Goal: Task Accomplishment & Management: Use online tool/utility

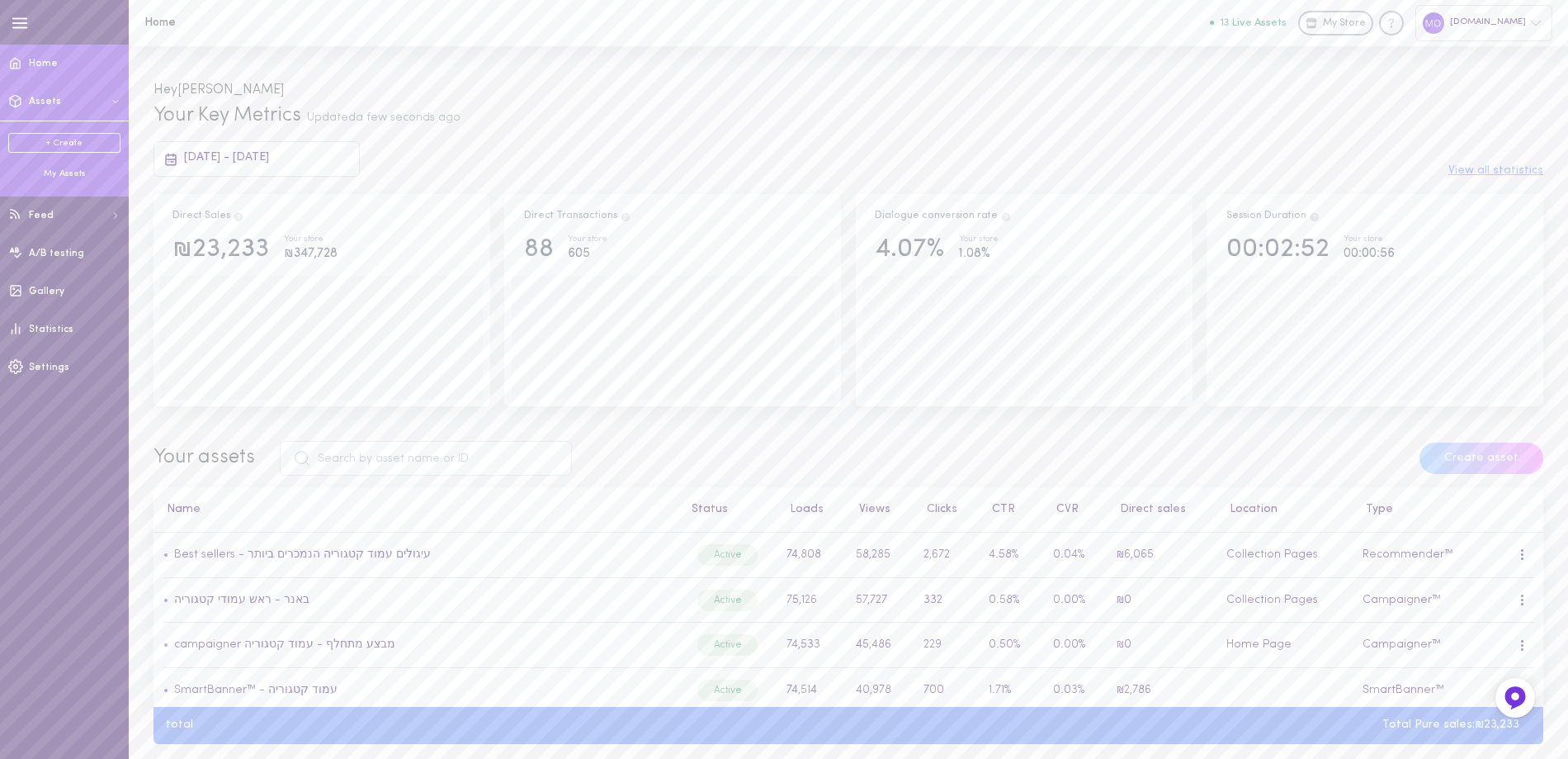
click at [62, 177] on div "My Assets" at bounding box center [64, 174] width 113 height 13
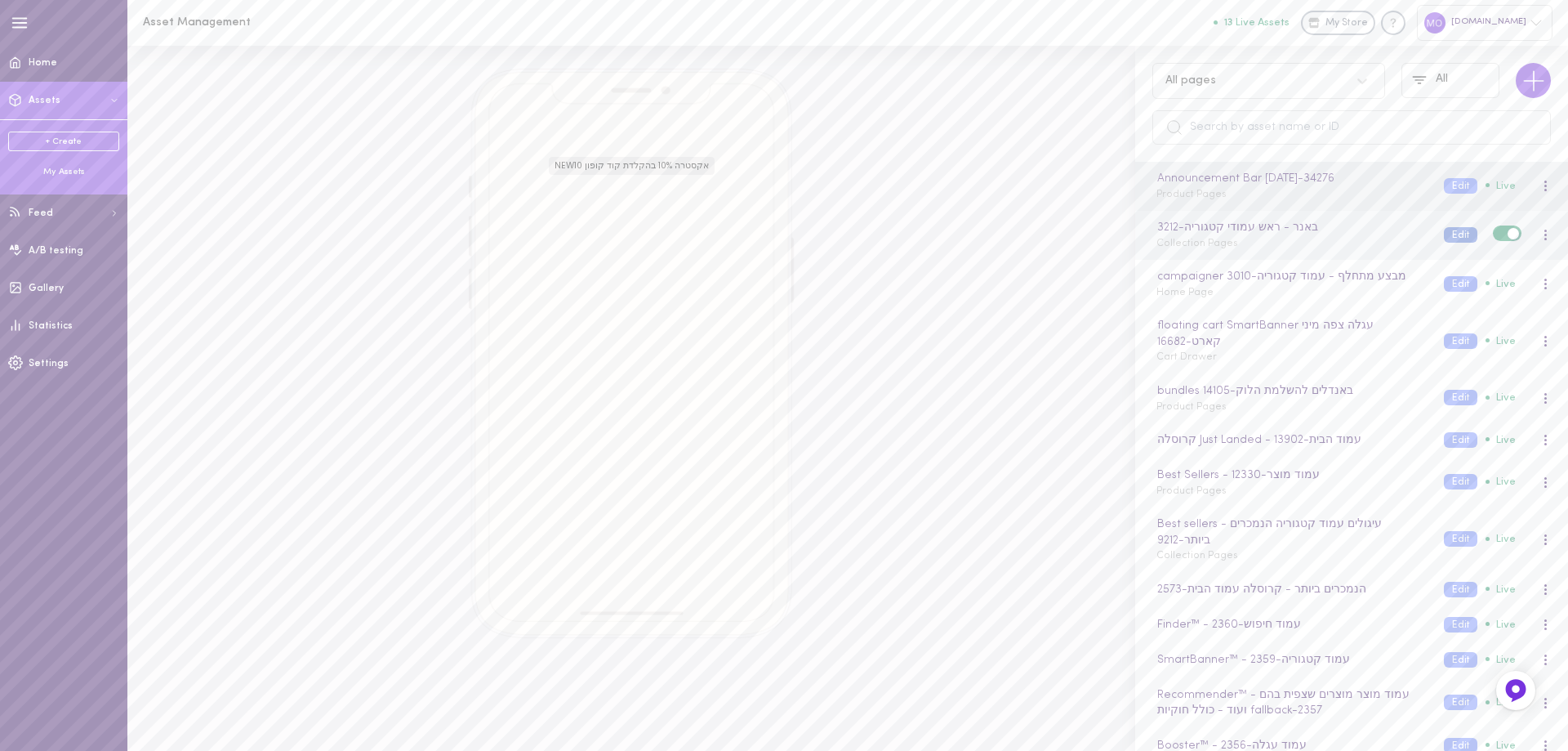
click at [1445, 236] on button "Edit" at bounding box center [1460, 235] width 33 height 16
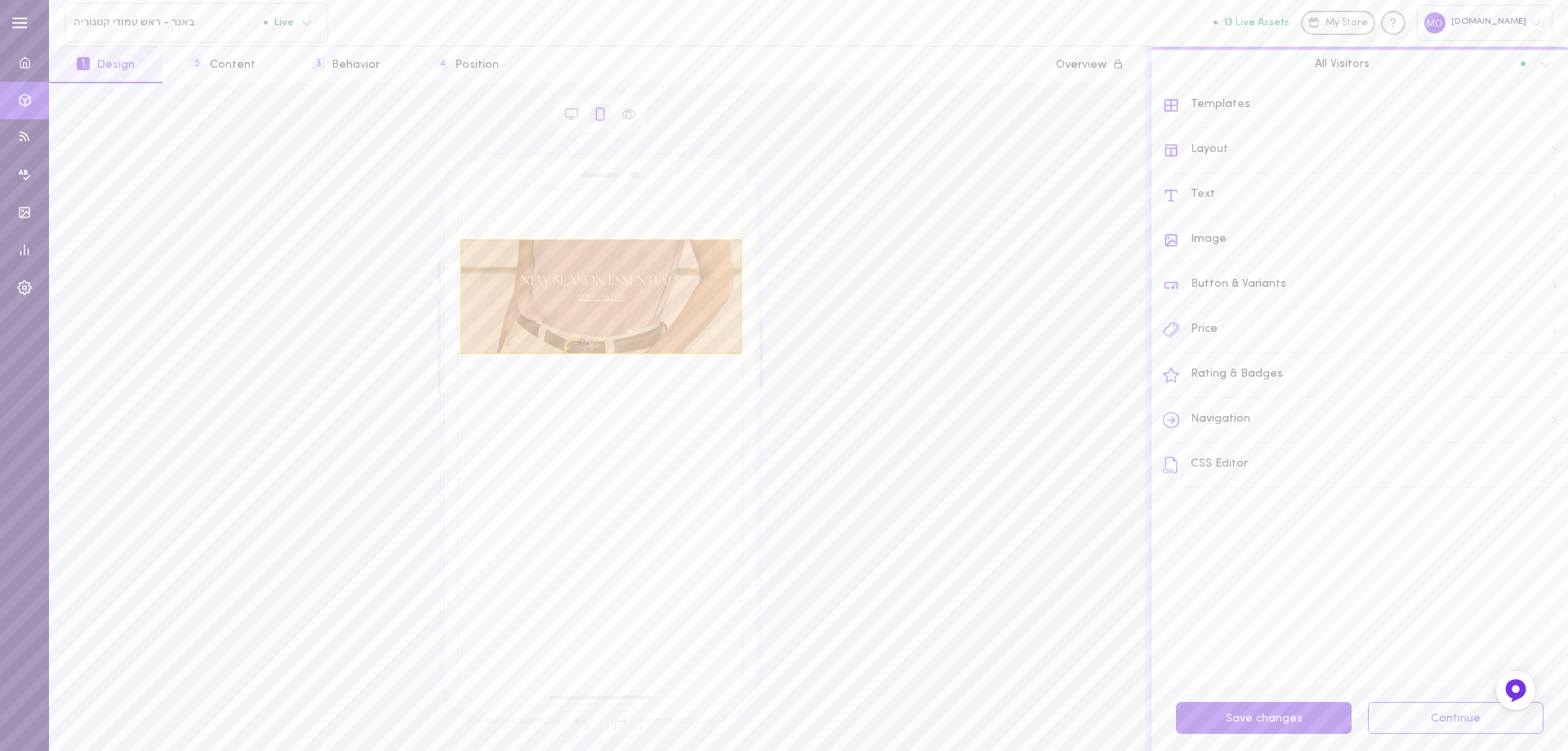
click at [617, 308] on div at bounding box center [600, 296] width 281 height 114
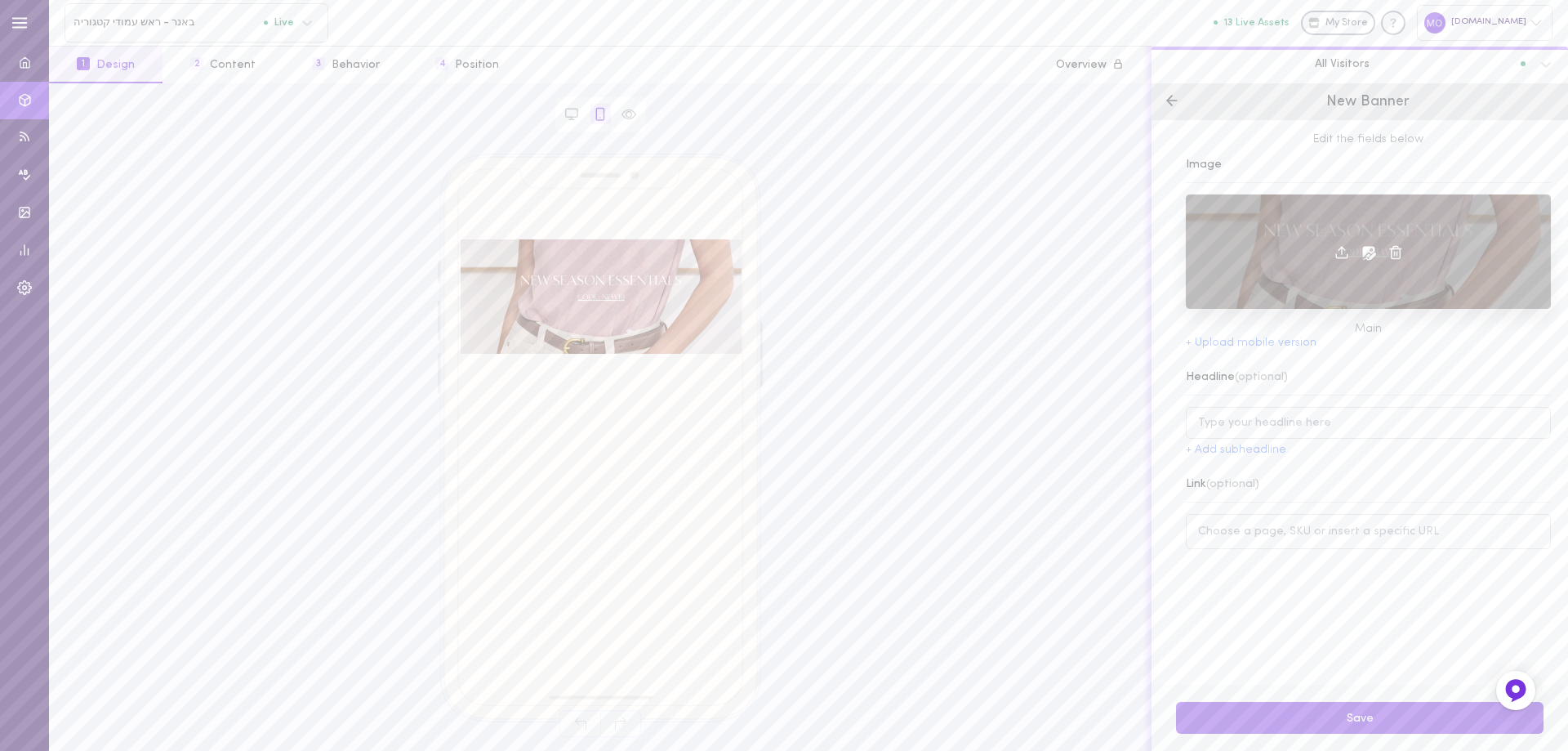
click at [1394, 253] on line at bounding box center [1394, 253] width 0 height 4
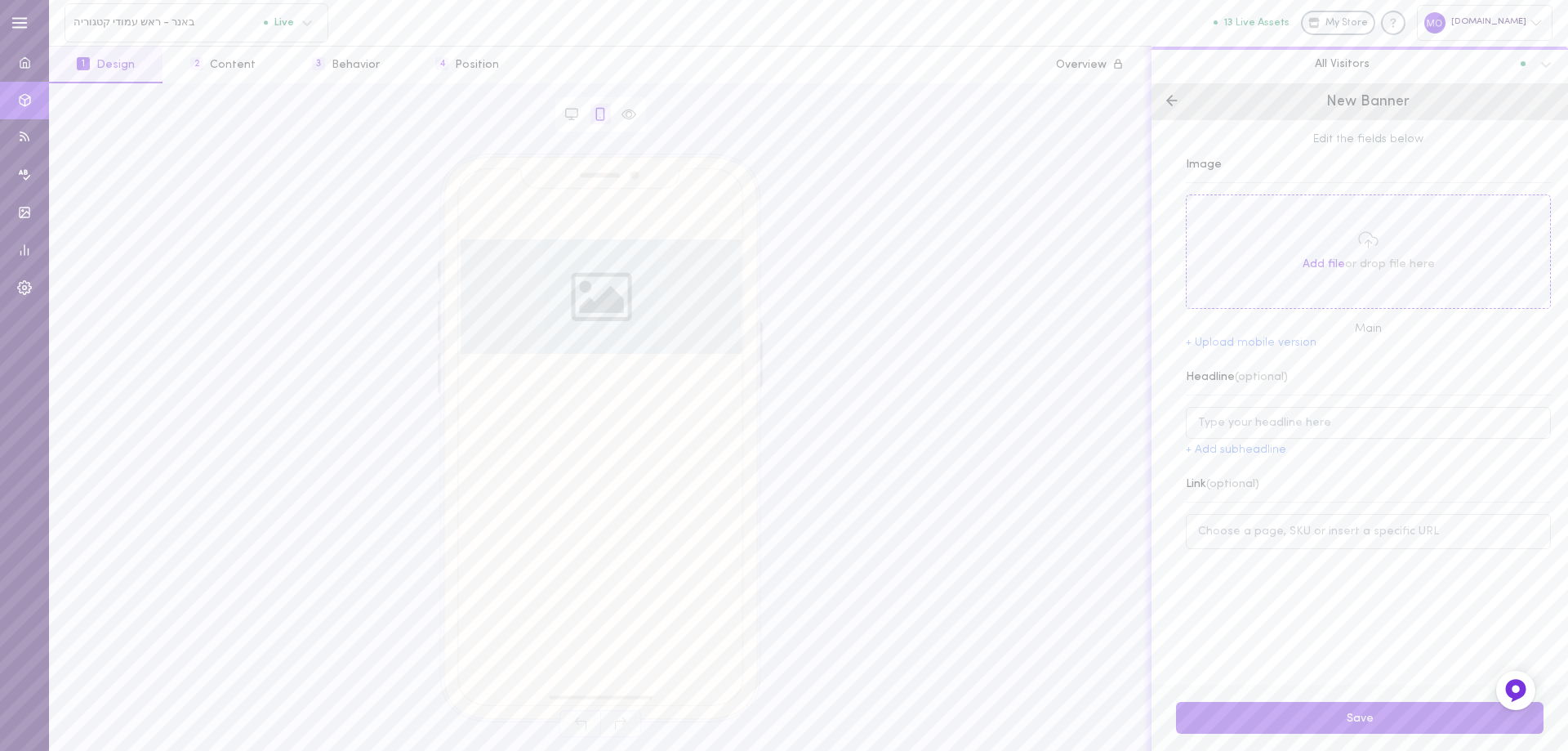
click at [1317, 261] on span "Add file" at bounding box center [1324, 264] width 42 height 13
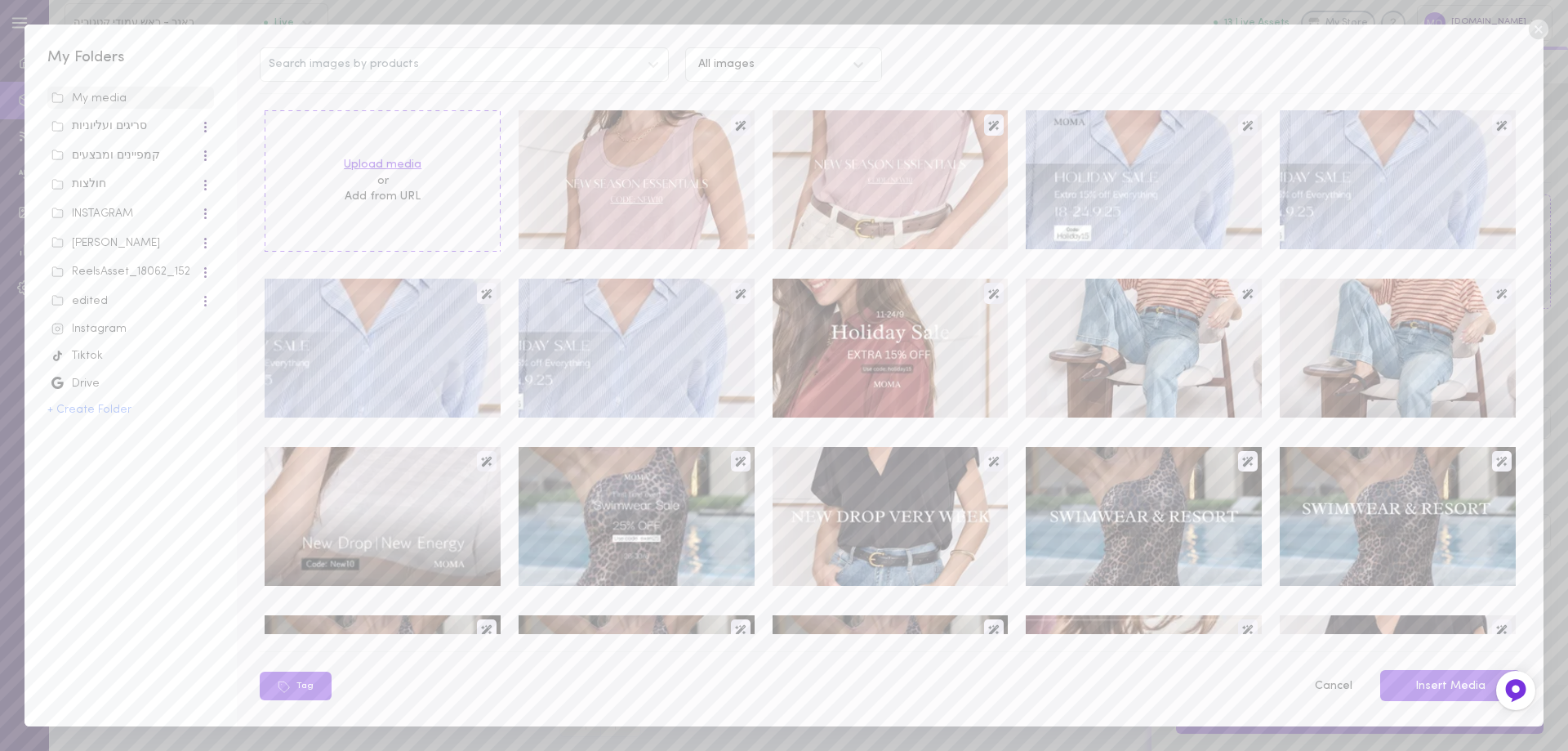
click at [402, 162] on label "Upload media" at bounding box center [382, 164] width 77 height 17
click at [0, 0] on input "Upload media" at bounding box center [0, 0] width 0 height 0
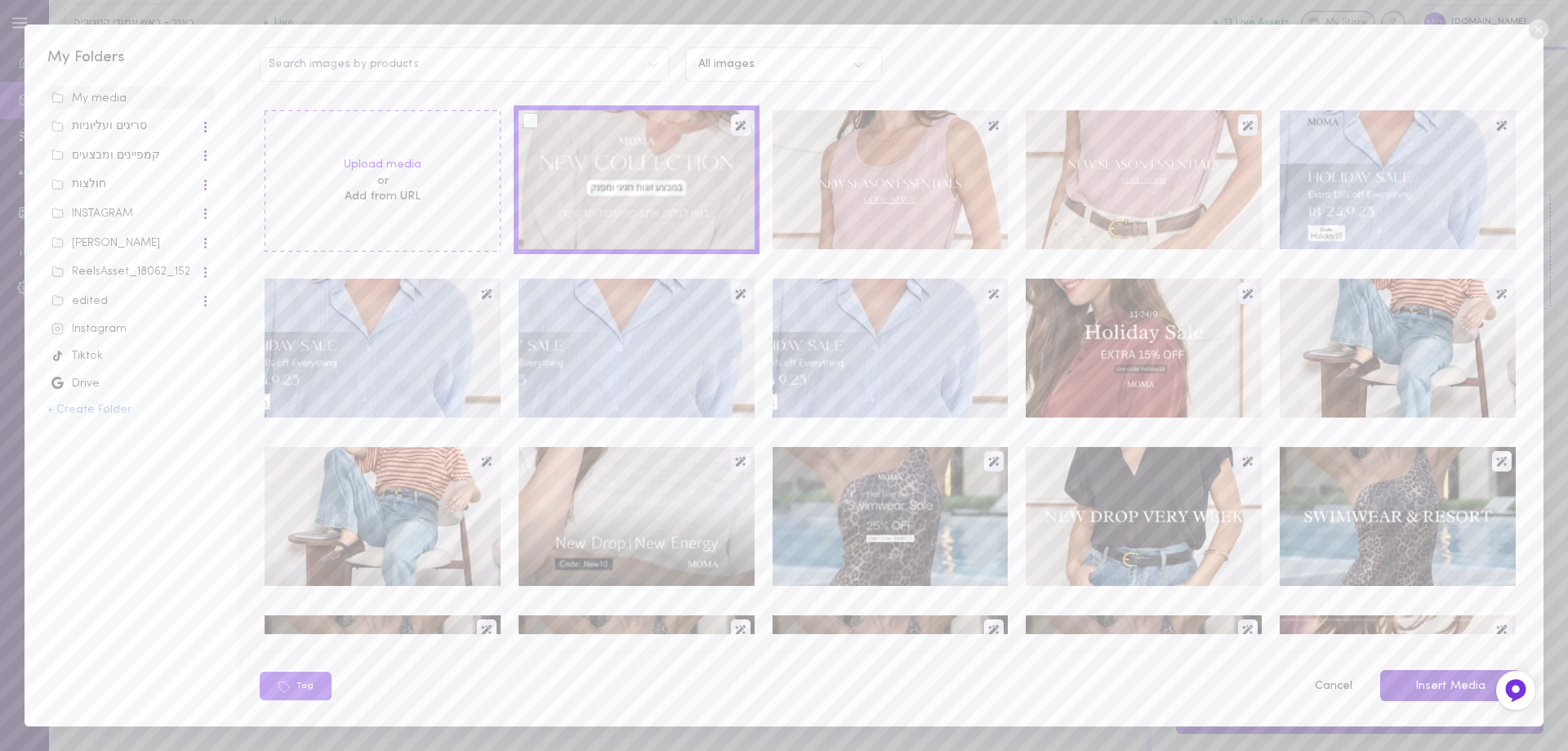
click at [1445, 687] on button "Insert Media" at bounding box center [1451, 685] width 141 height 32
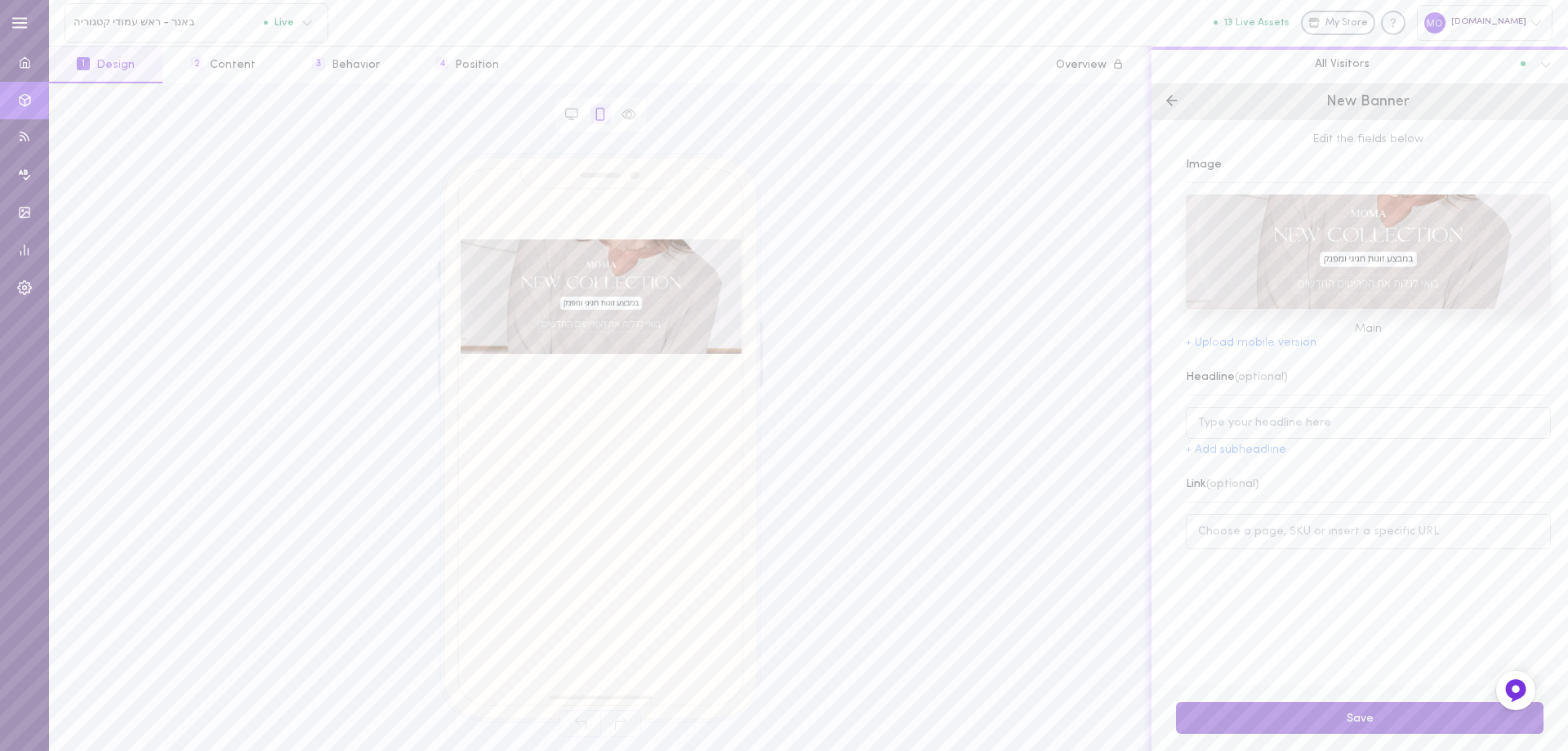
click at [1360, 719] on button "Save" at bounding box center [1360, 718] width 368 height 32
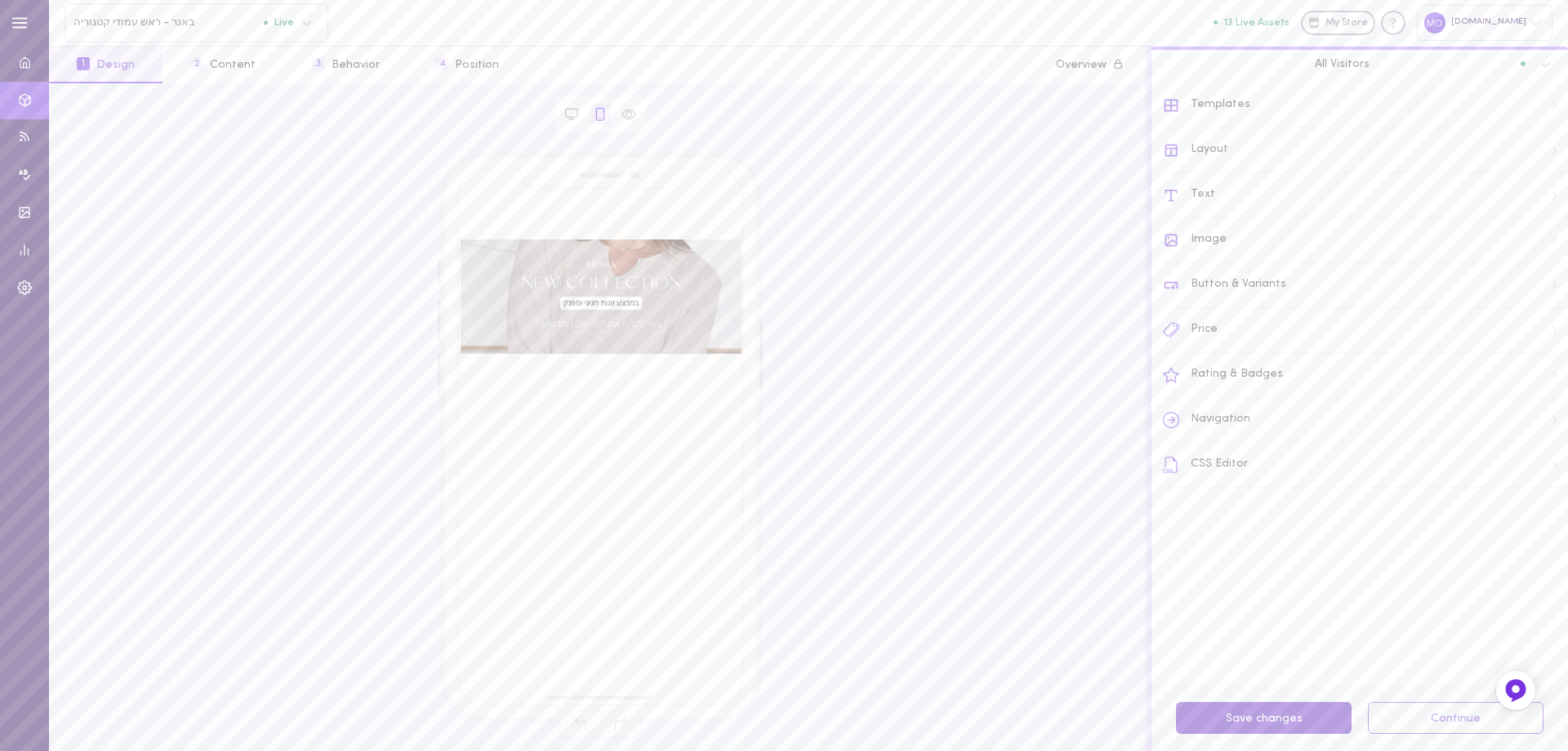
click at [1298, 722] on button "Save changes" at bounding box center [1264, 718] width 176 height 32
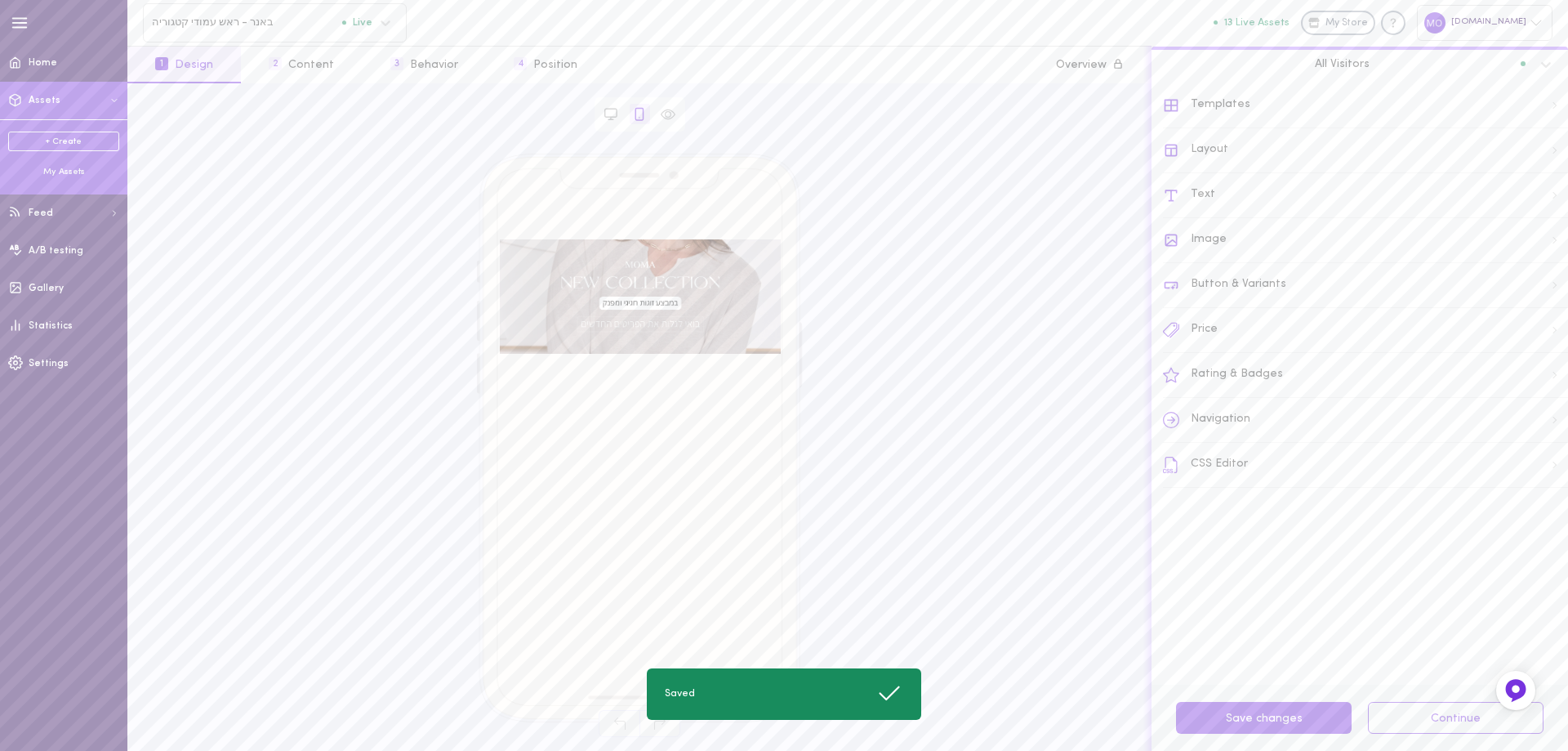
click at [54, 173] on div "My Assets" at bounding box center [64, 172] width 111 height 13
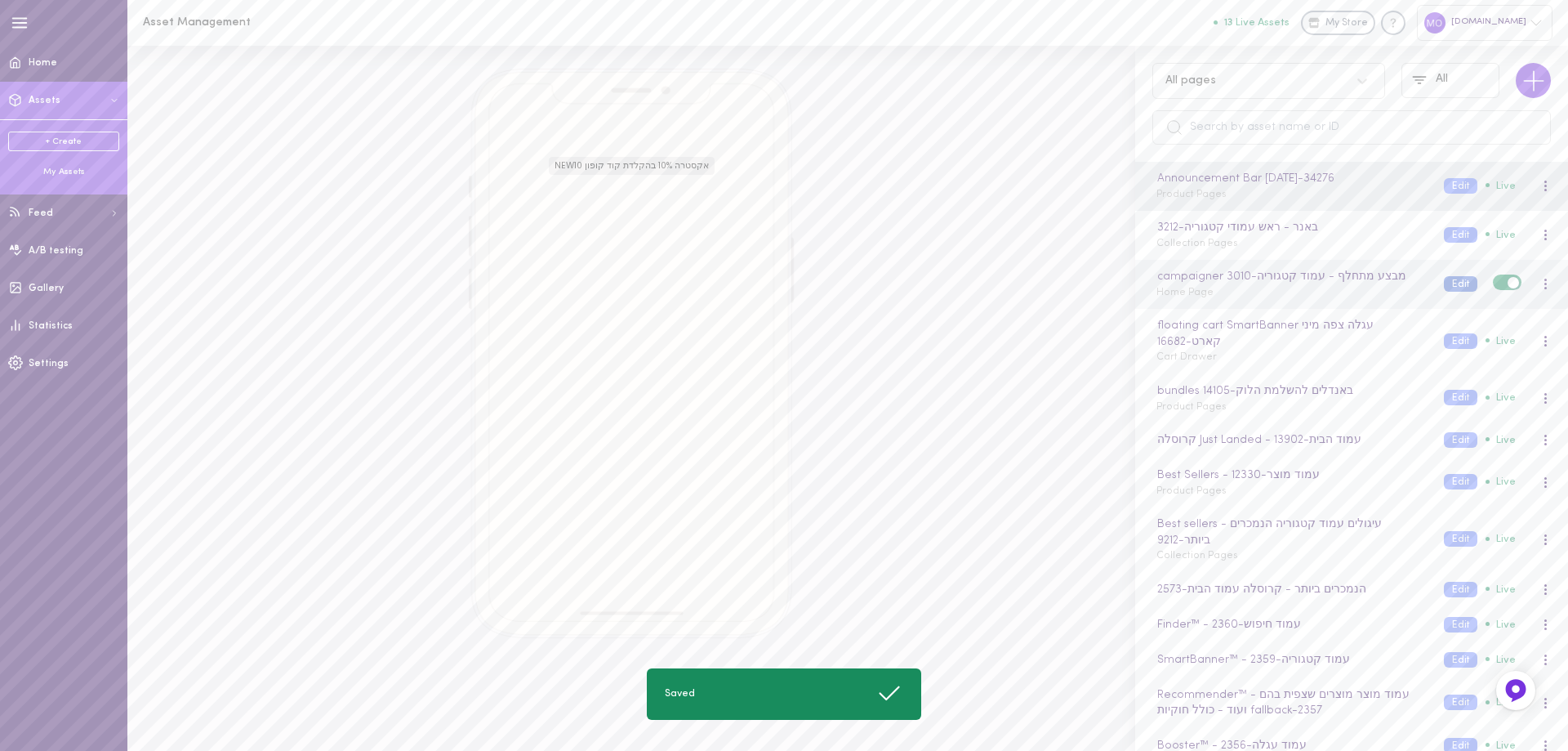
click at [1444, 289] on button "Edit" at bounding box center [1460, 284] width 33 height 16
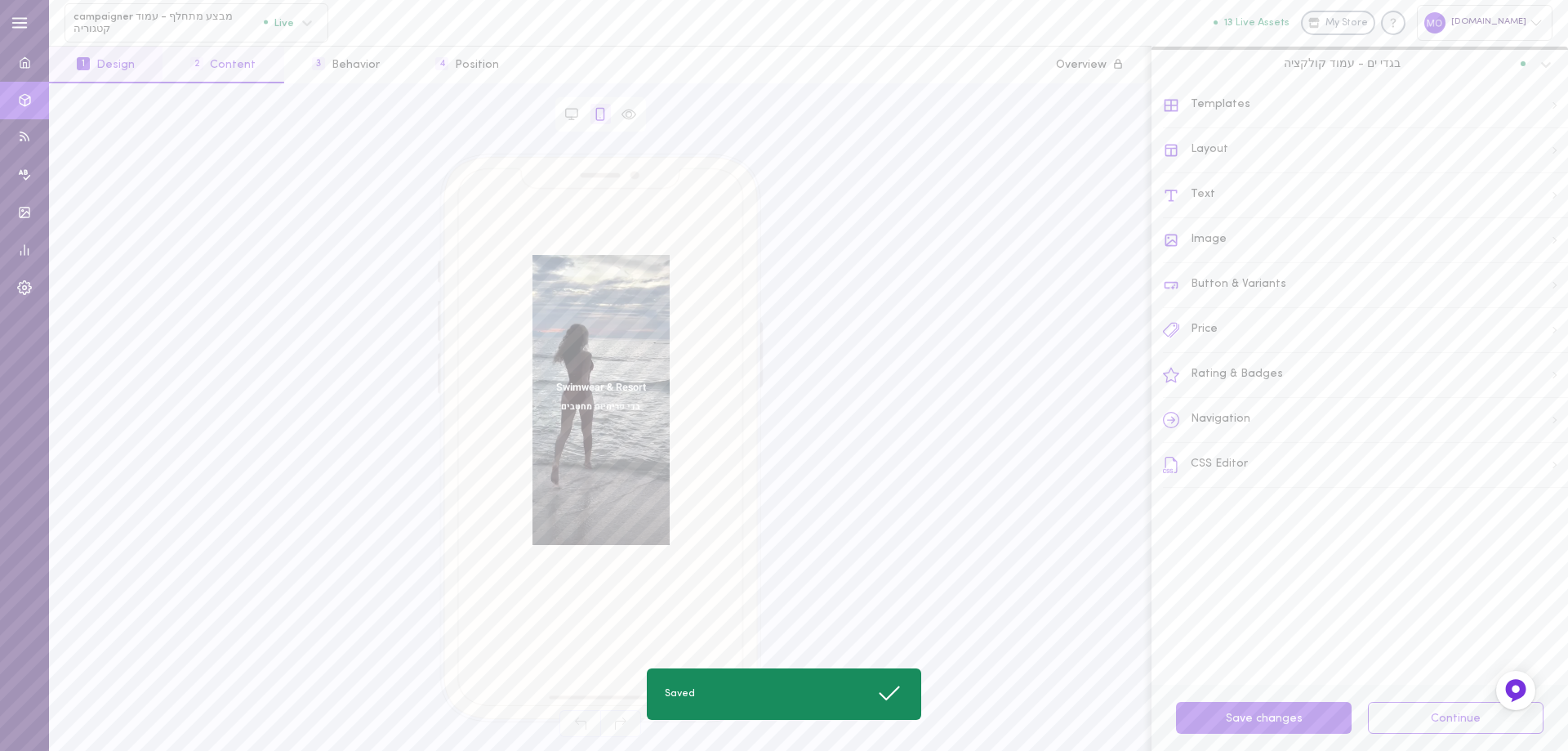
click at [238, 60] on button "2 Content" at bounding box center [223, 66] width 121 height 37
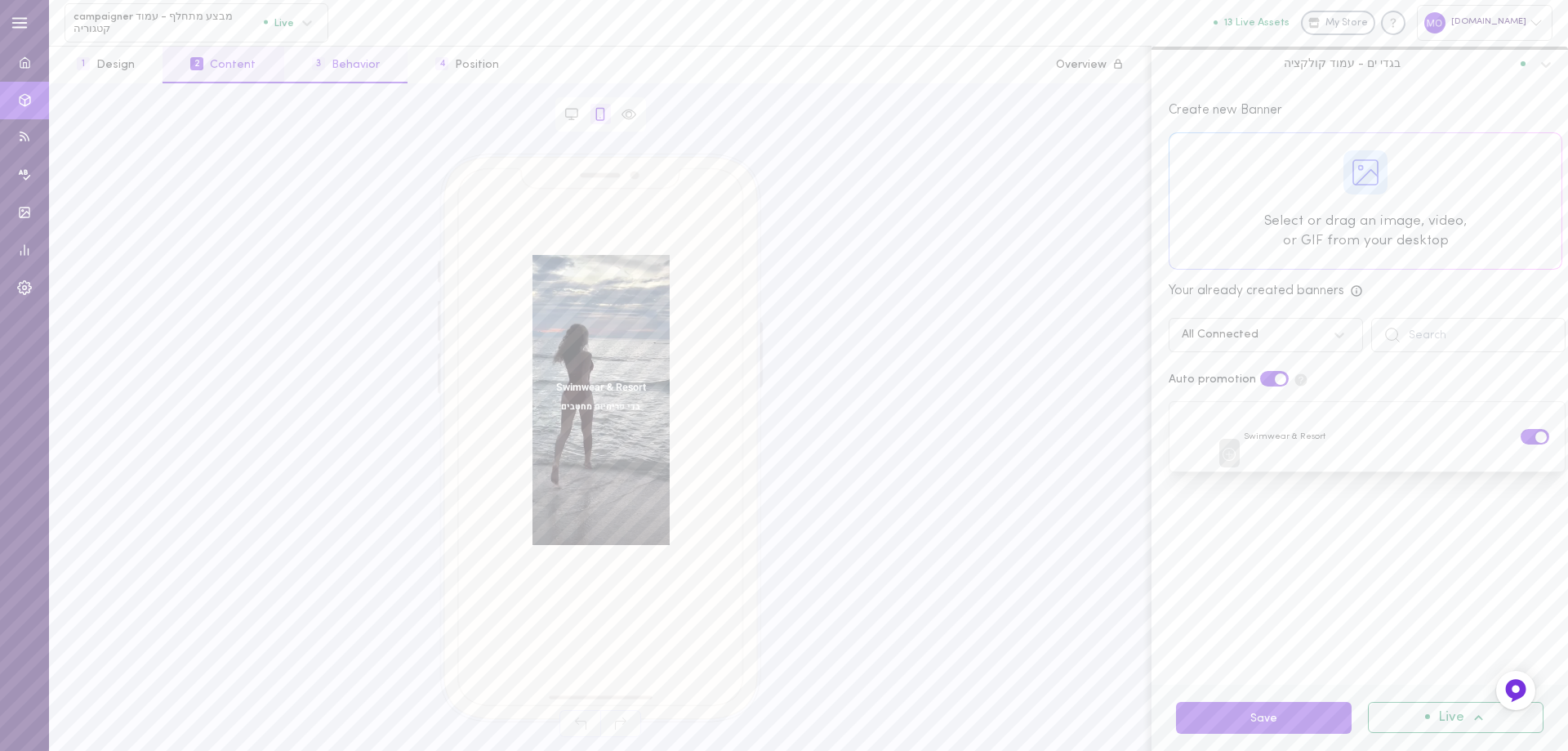
click at [345, 64] on button "3 Behavior" at bounding box center [346, 66] width 123 height 37
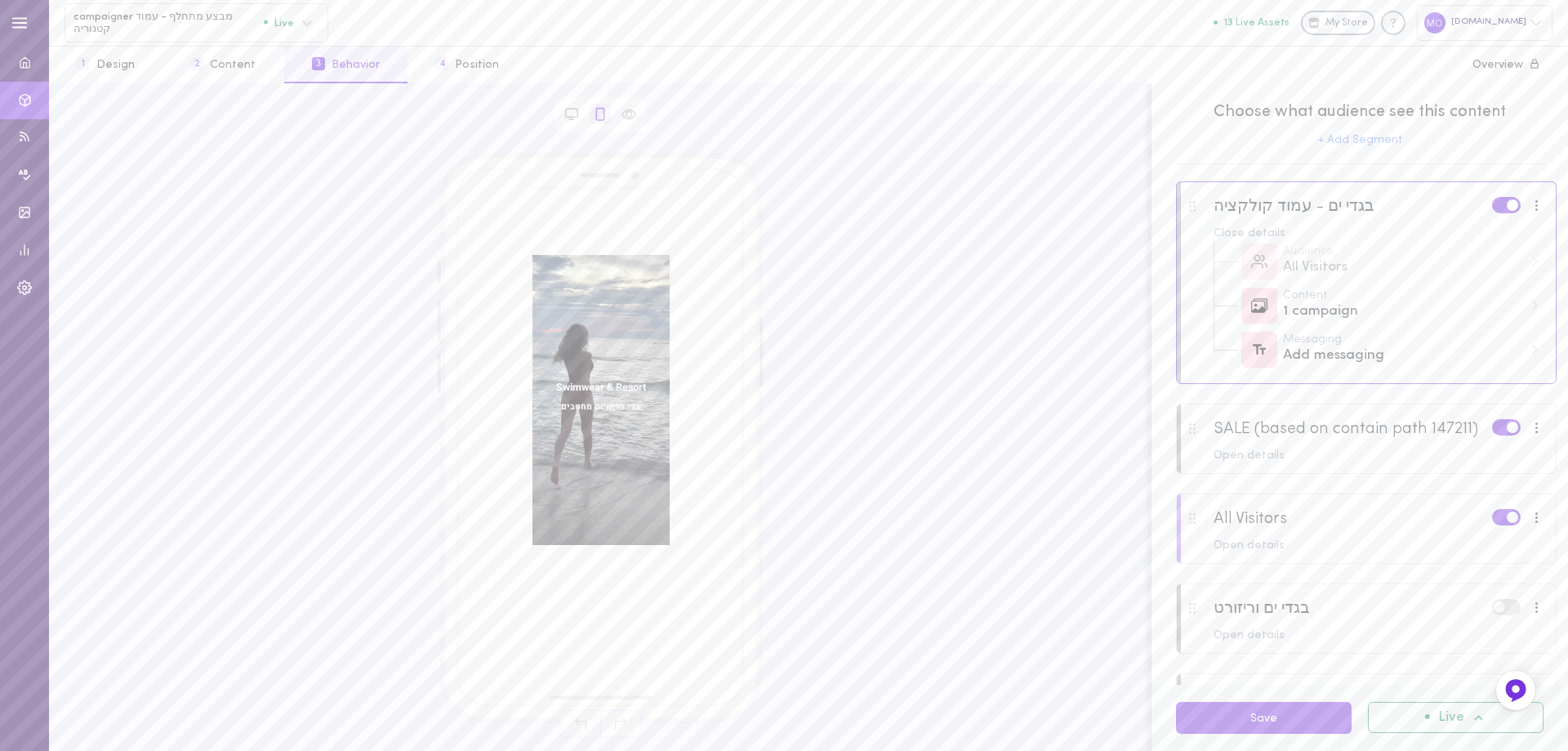
click at [1332, 558] on div at bounding box center [1367, 538] width 379 height 88
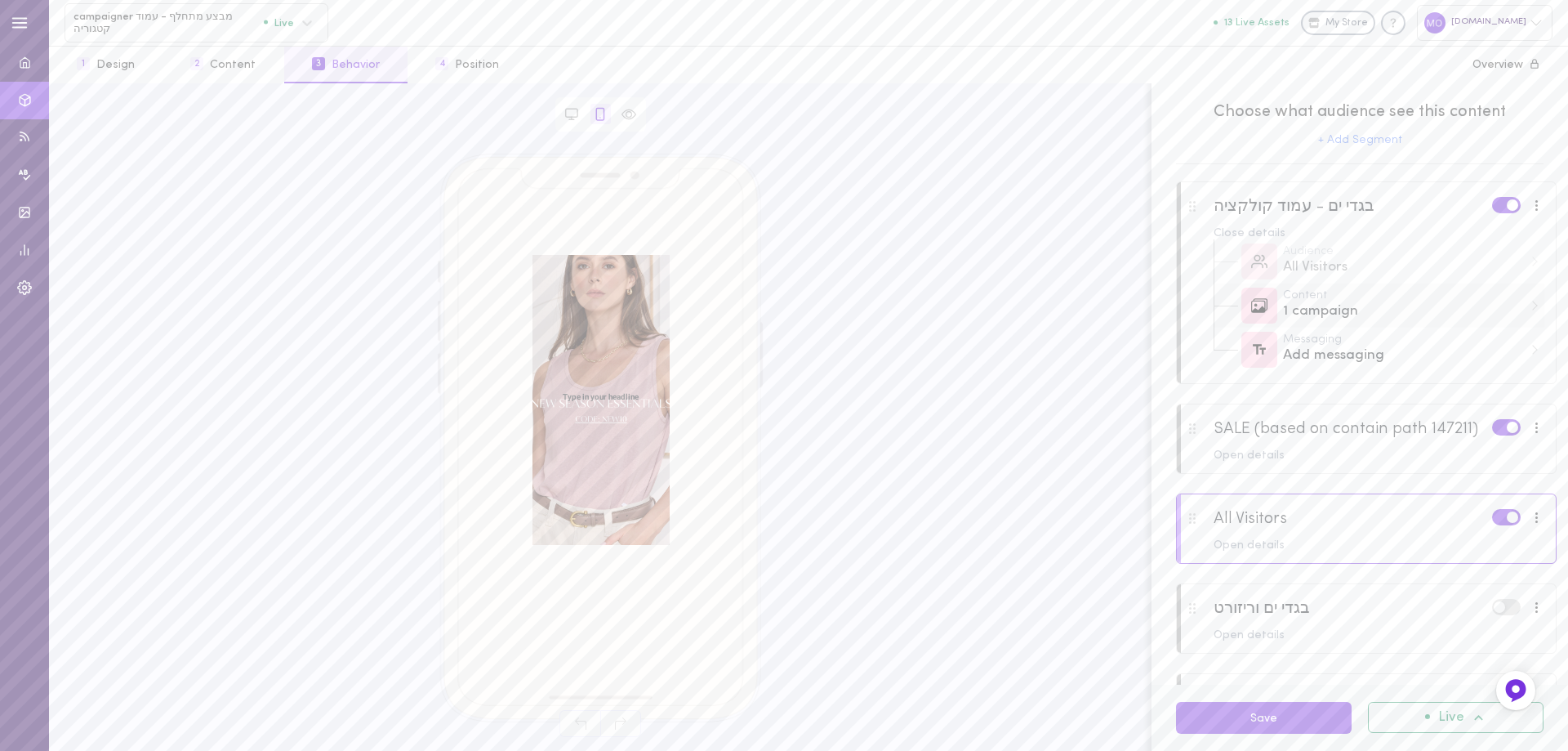
click at [1326, 320] on div "1 campaign" at bounding box center [1404, 311] width 240 height 21
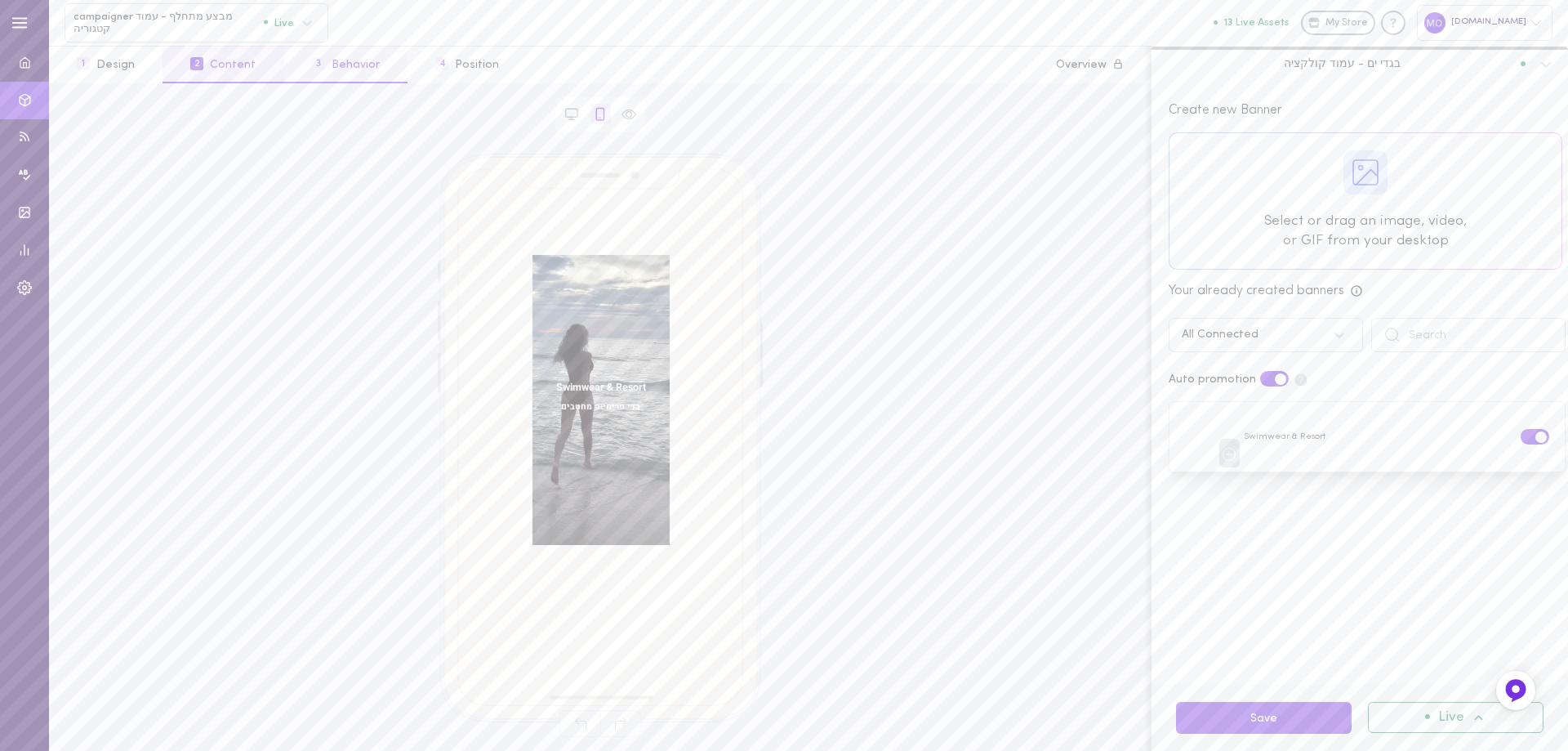
click at [337, 74] on button "3 Behavior" at bounding box center [346, 66] width 123 height 37
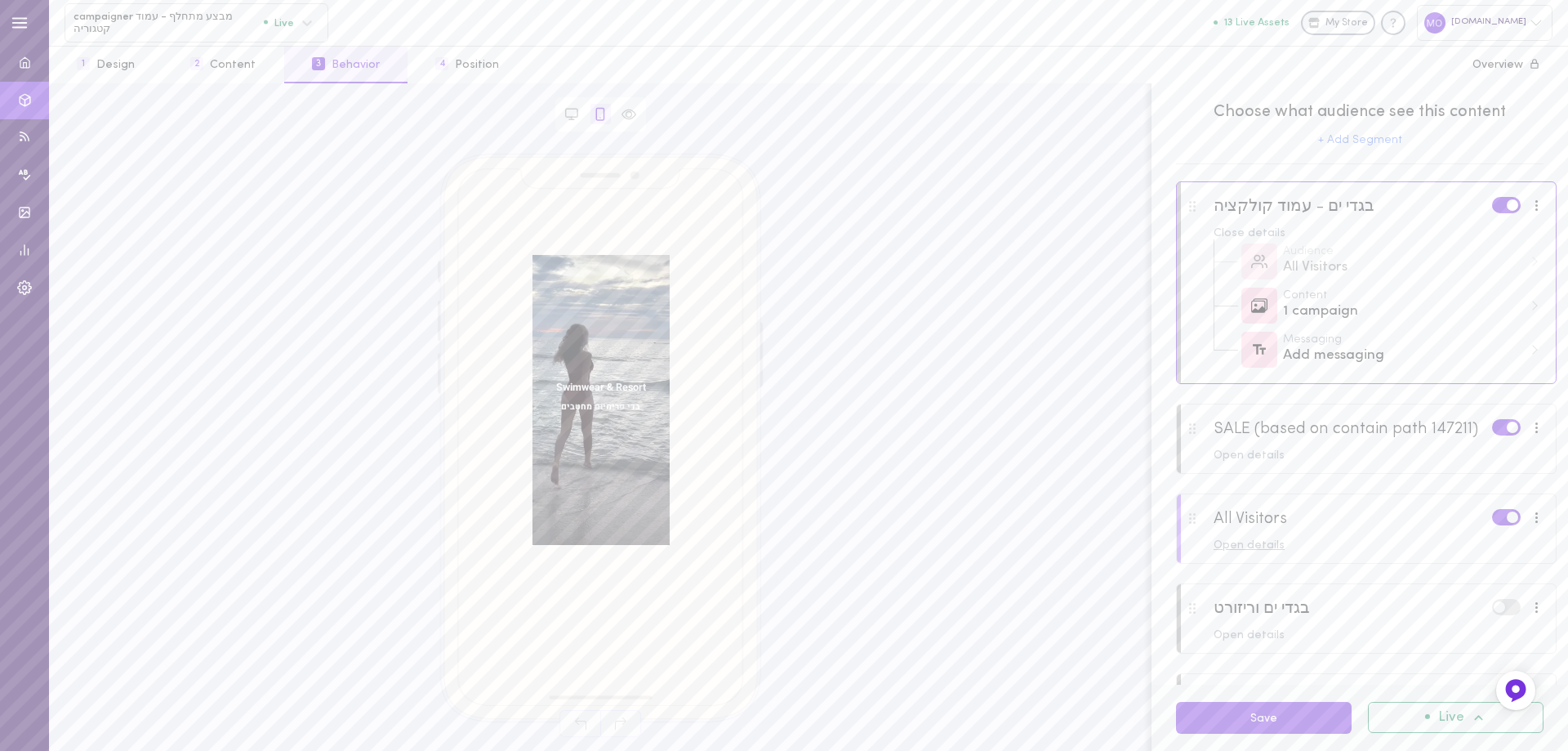
click at [1304, 552] on div "Open details" at bounding box center [1378, 546] width 330 height 12
click at [1311, 634] on div "1 campaign" at bounding box center [1404, 623] width 240 height 21
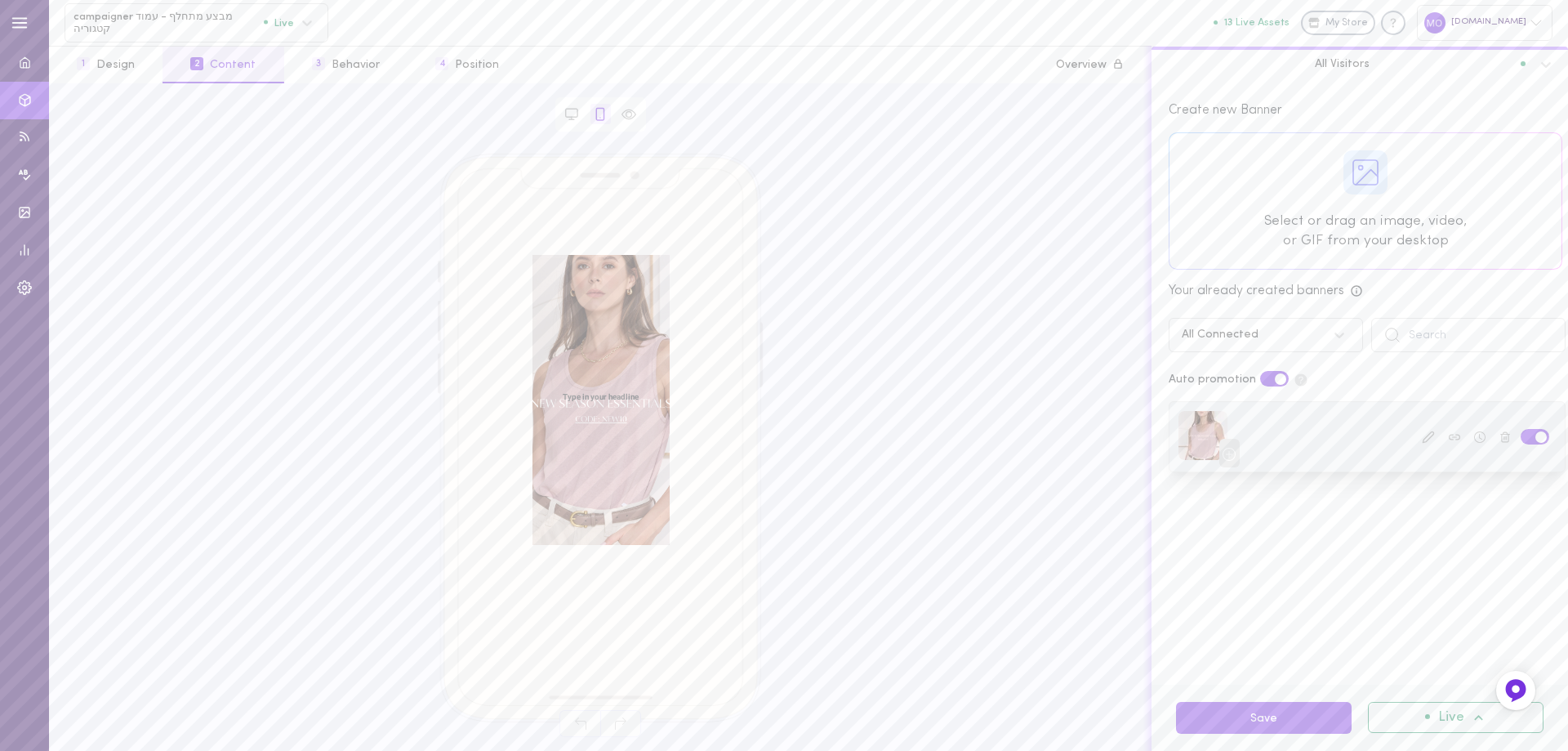
click at [1422, 440] on icon at bounding box center [1427, 436] width 11 height 11
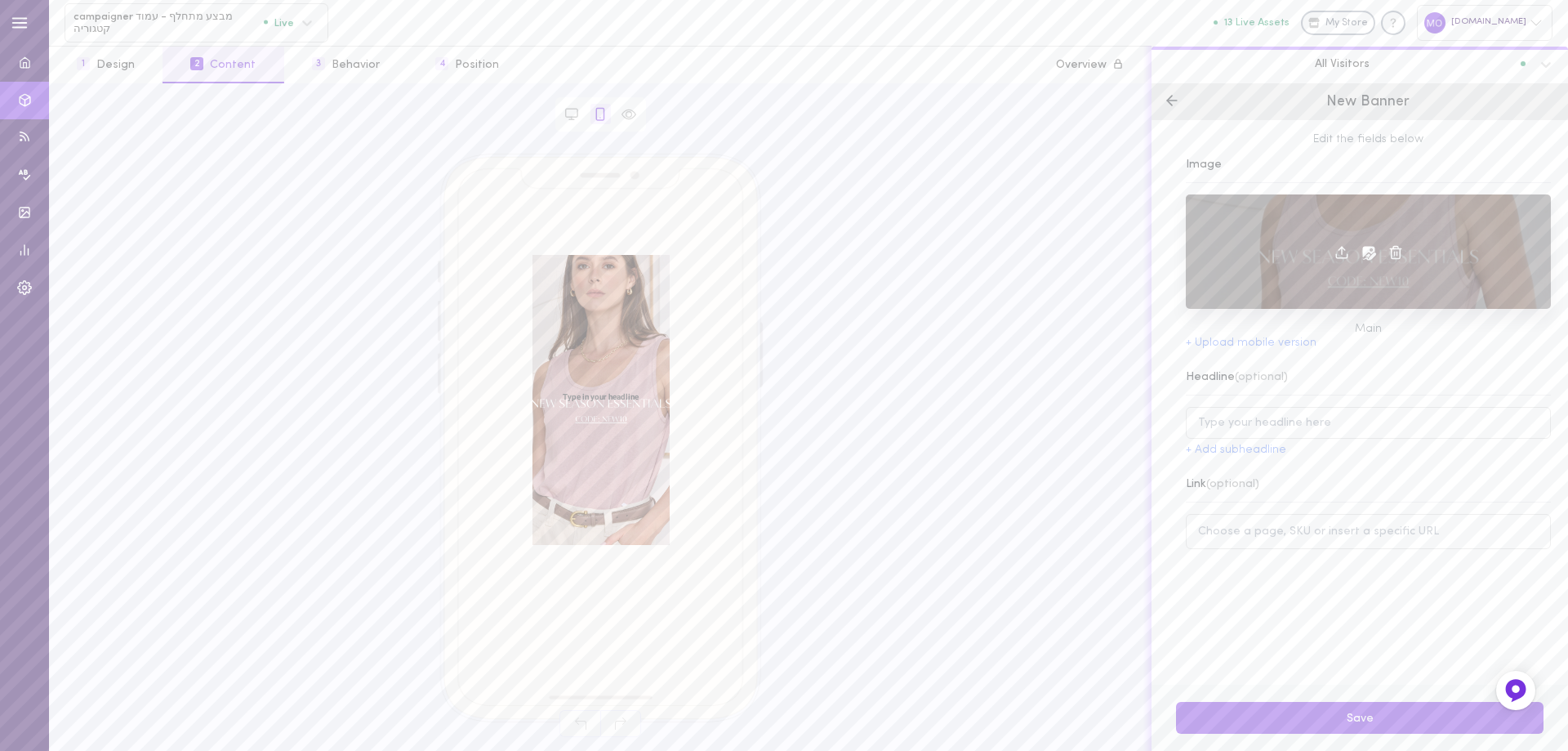
click at [1388, 250] on icon at bounding box center [1395, 252] width 15 height 15
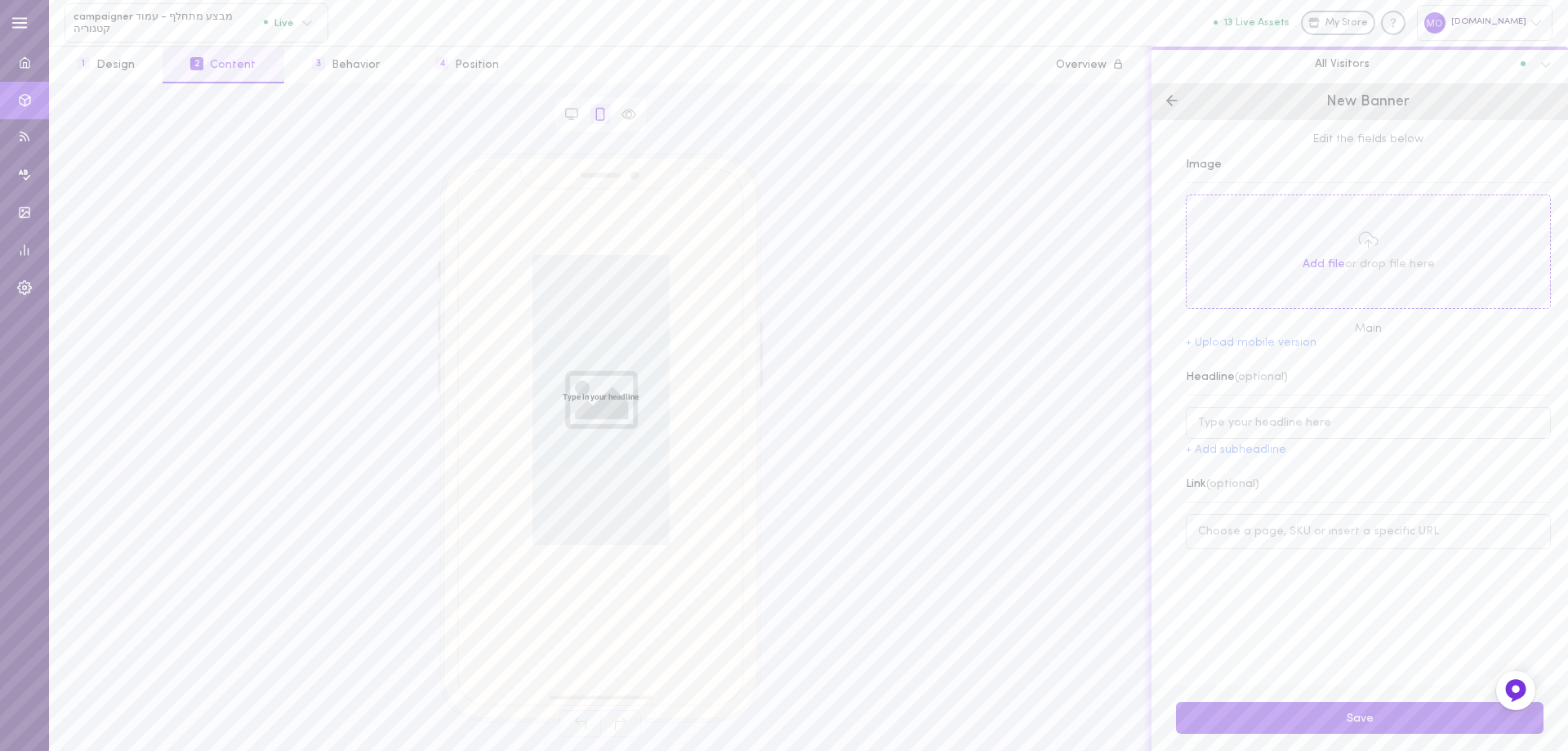
click at [1315, 261] on span "Add file" at bounding box center [1324, 264] width 42 height 13
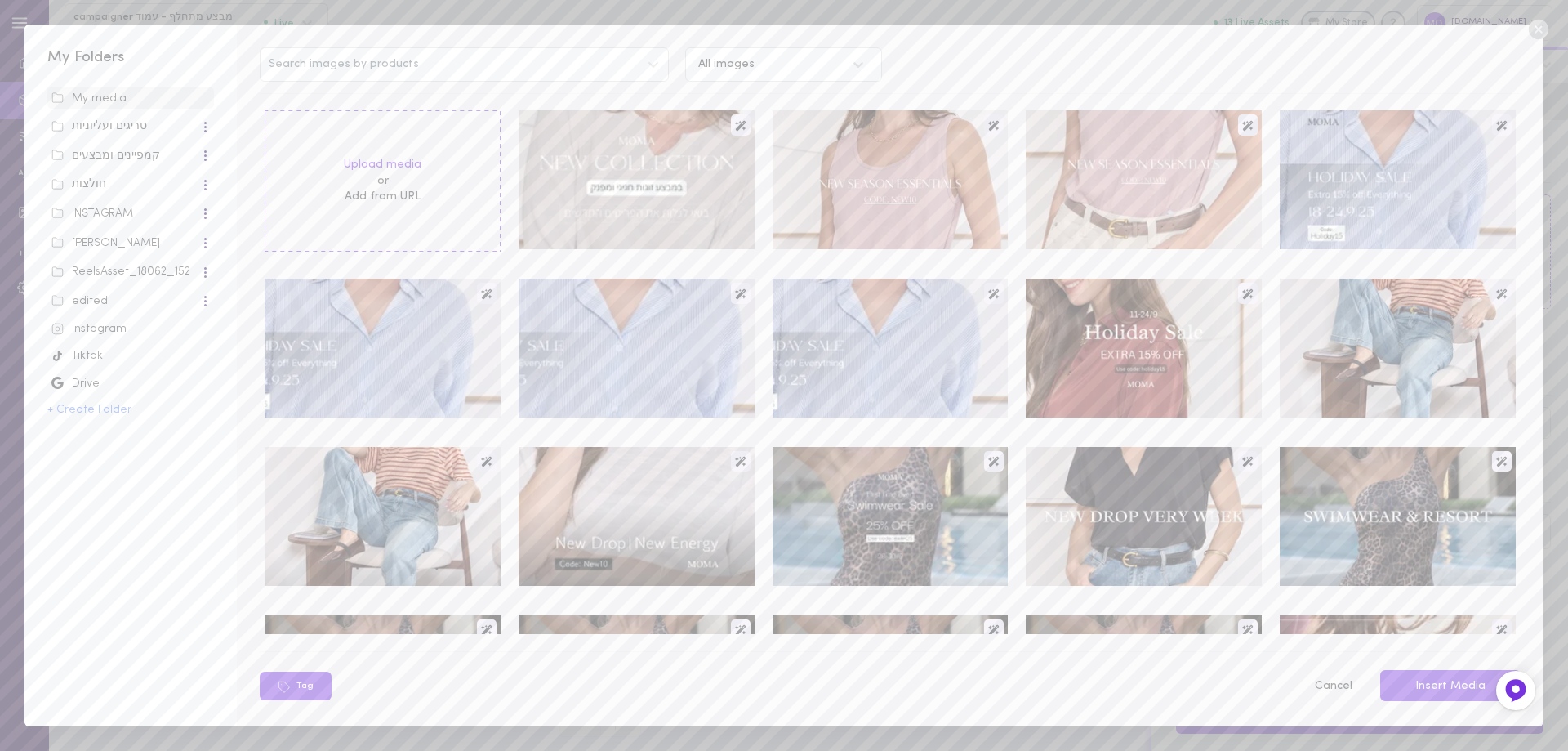
click at [86, 211] on div "INSTAGRAM" at bounding box center [126, 214] width 149 height 17
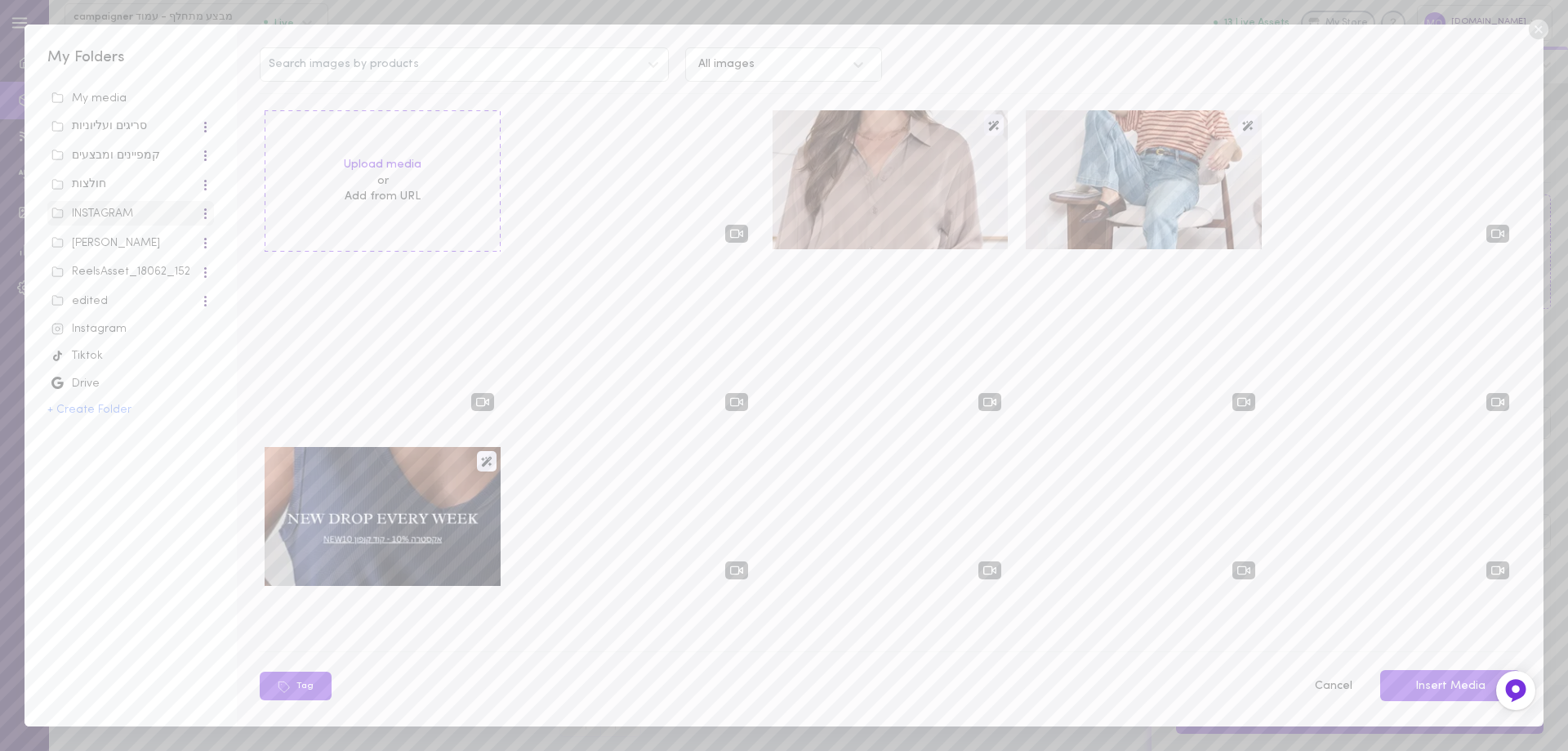
click at [86, 329] on div "Instagram" at bounding box center [131, 329] width 158 height 17
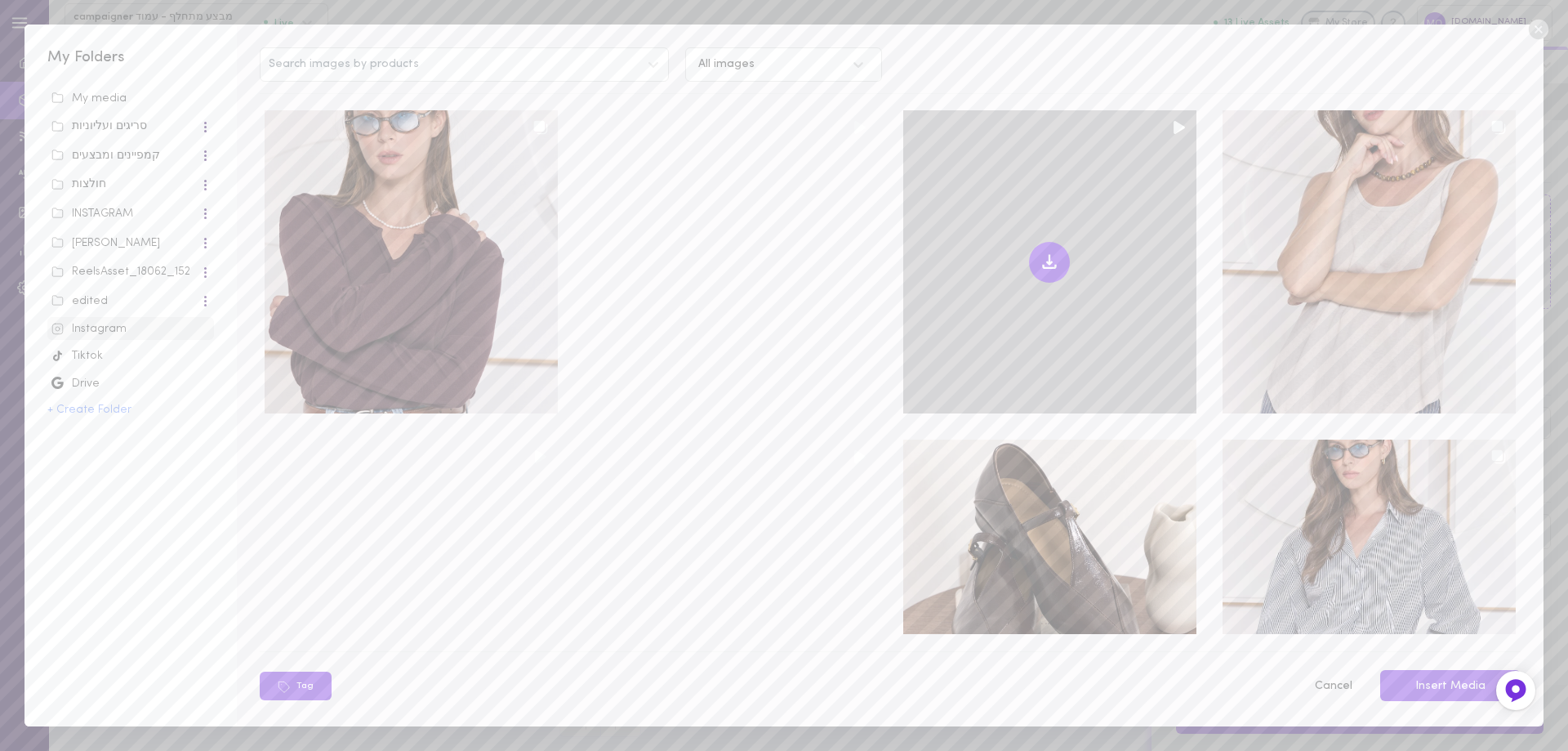
click at [1002, 340] on div at bounding box center [1050, 262] width 293 height 303
click at [1040, 267] on icon at bounding box center [1050, 262] width 20 height 20
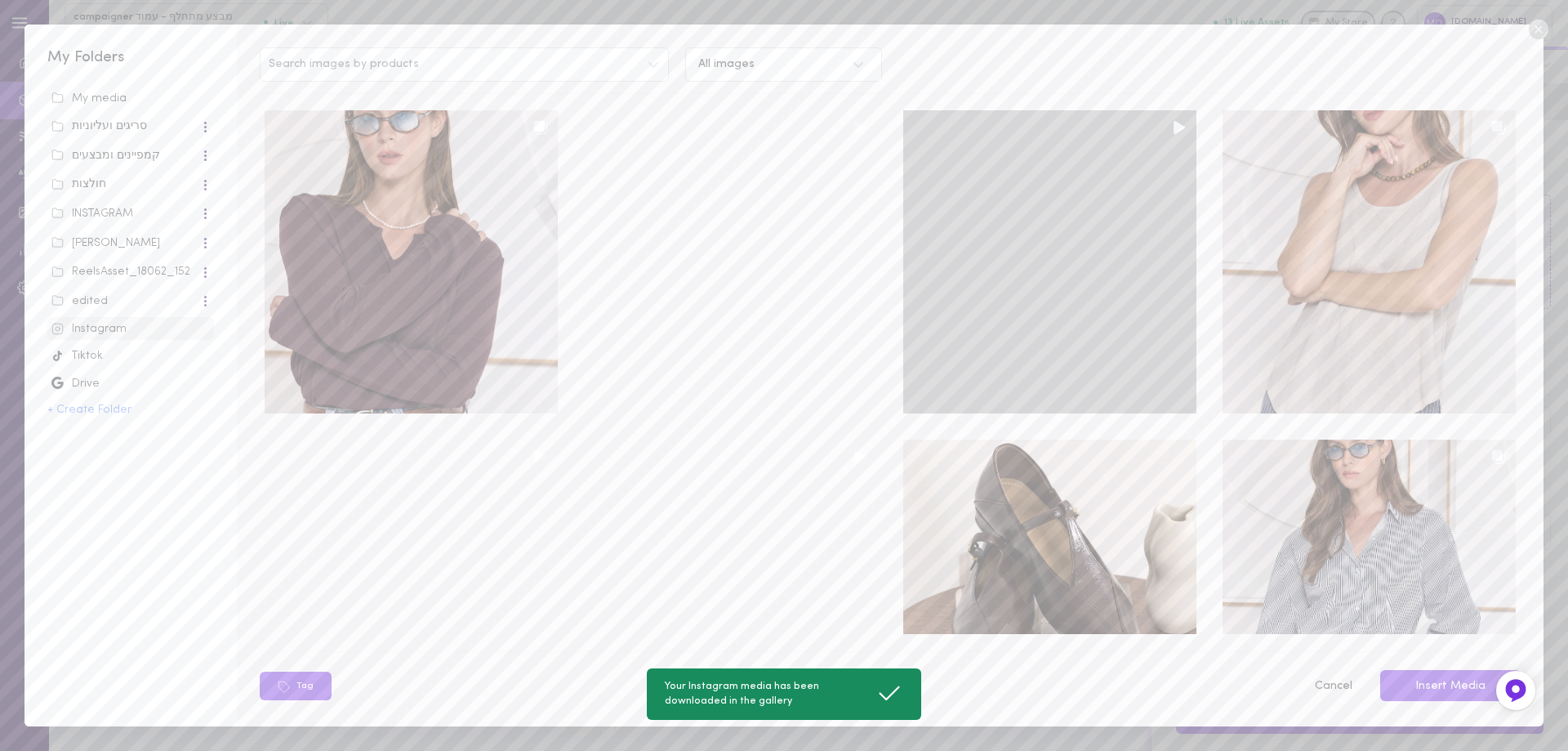
click at [916, 138] on div at bounding box center [1050, 262] width 293 height 303
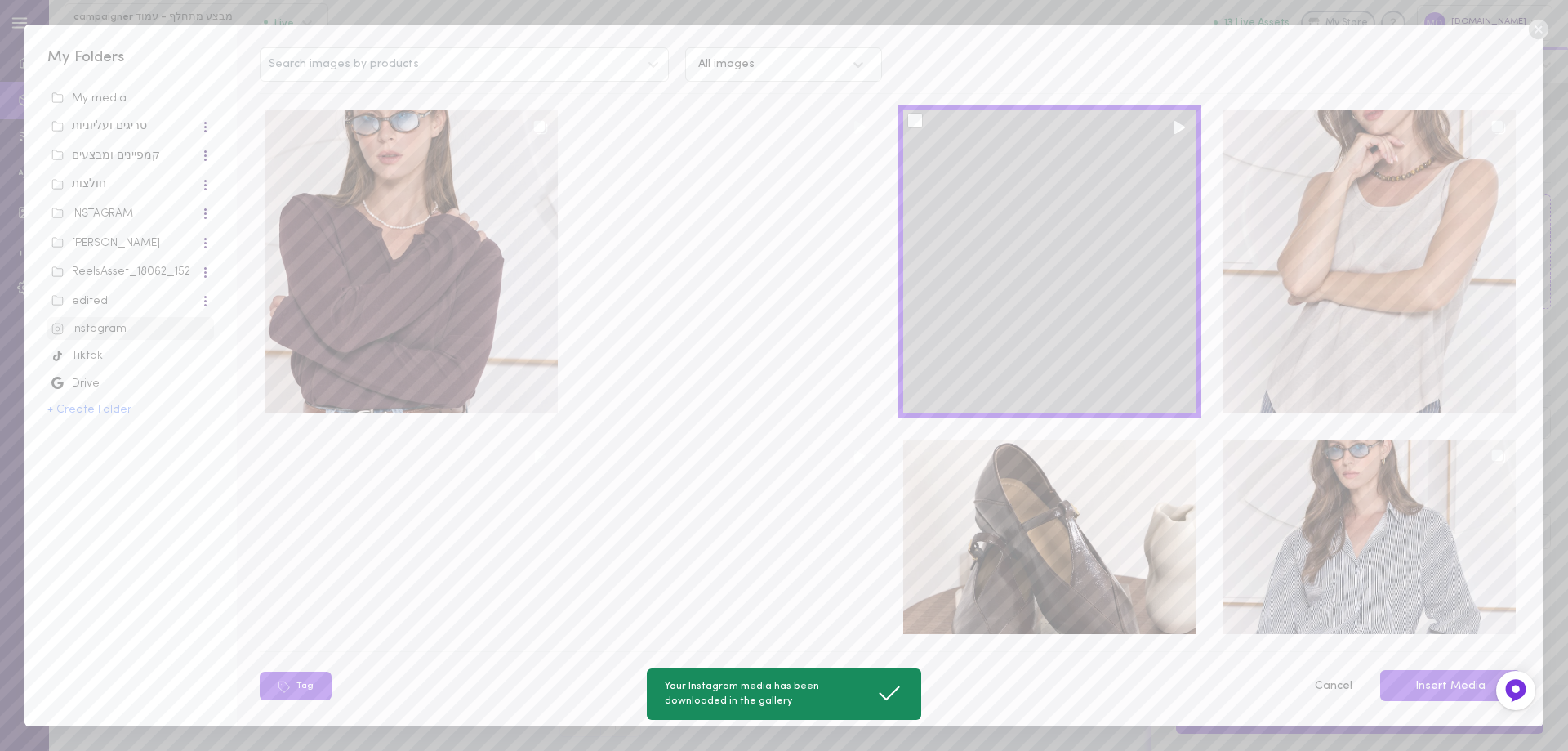
click at [907, 126] on div at bounding box center [915, 120] width 16 height 16
click at [0, 0] on input "checkbox" at bounding box center [0, 0] width 0 height 0
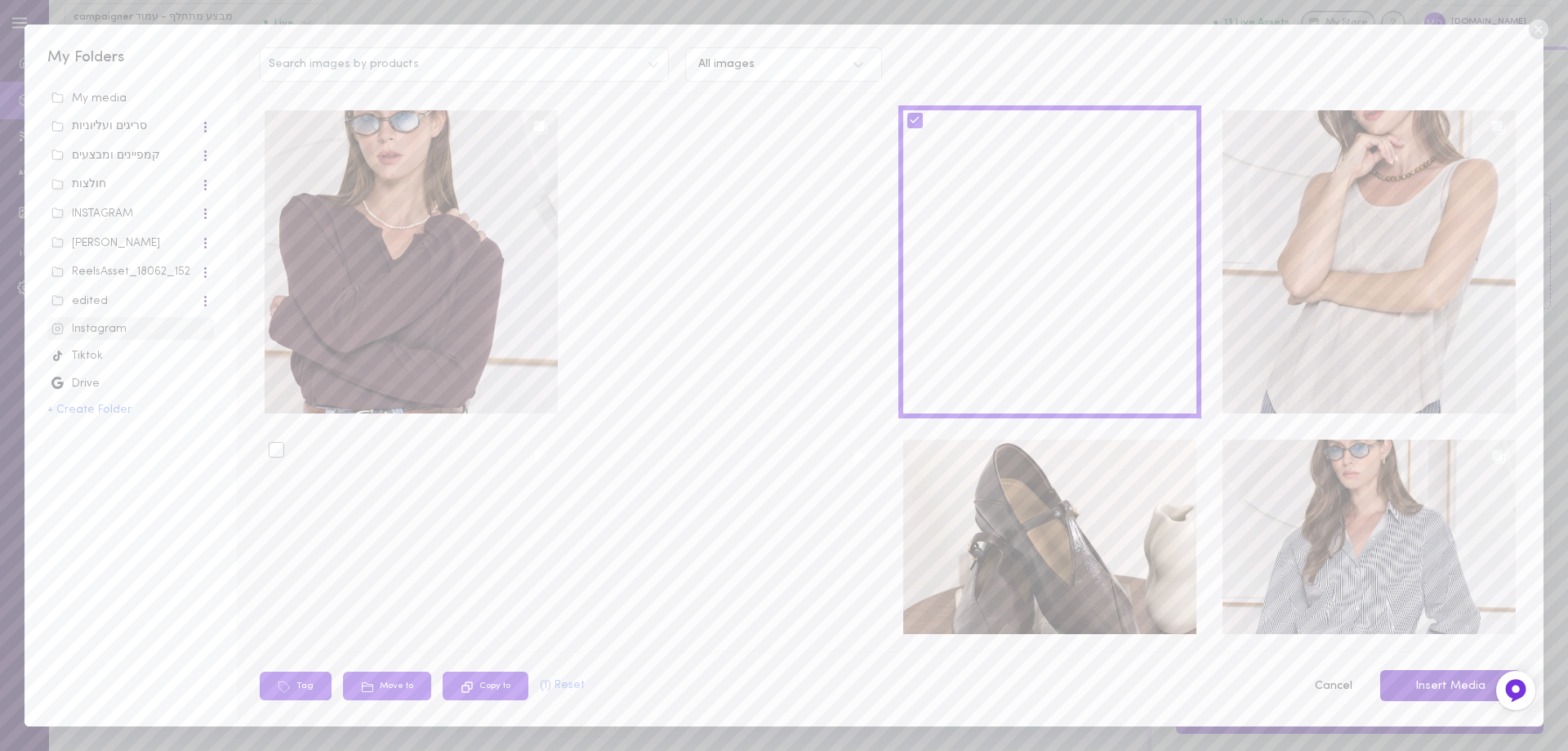
click at [1456, 691] on button "Insert Media" at bounding box center [1451, 685] width 141 height 32
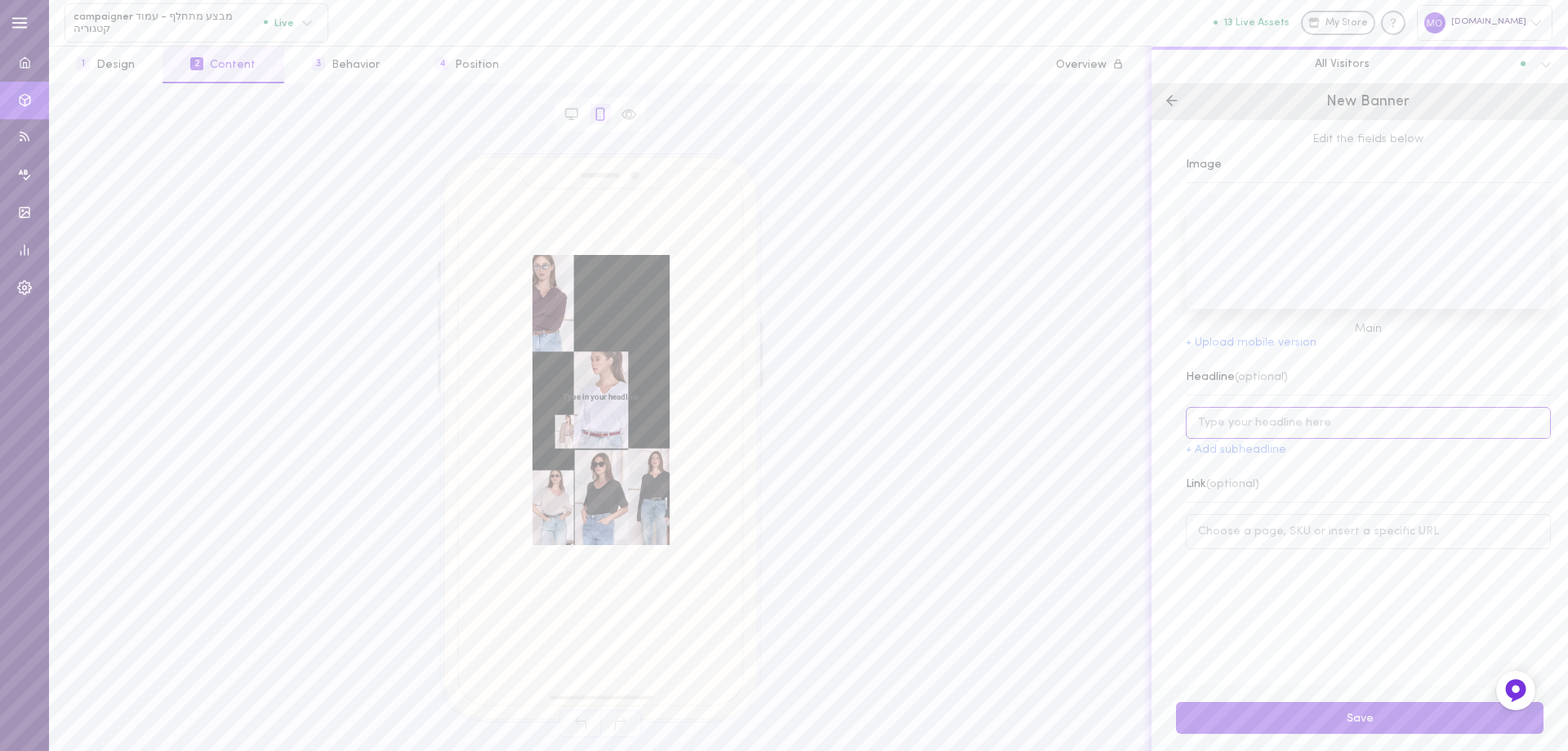
click at [1255, 427] on input at bounding box center [1368, 422] width 365 height 32
type input "מ"
type input "new collection"
click at [1229, 455] on button "+ Add subheadline" at bounding box center [1236, 450] width 101 height 12
click at [1347, 465] on input at bounding box center [1378, 460] width 345 height 32
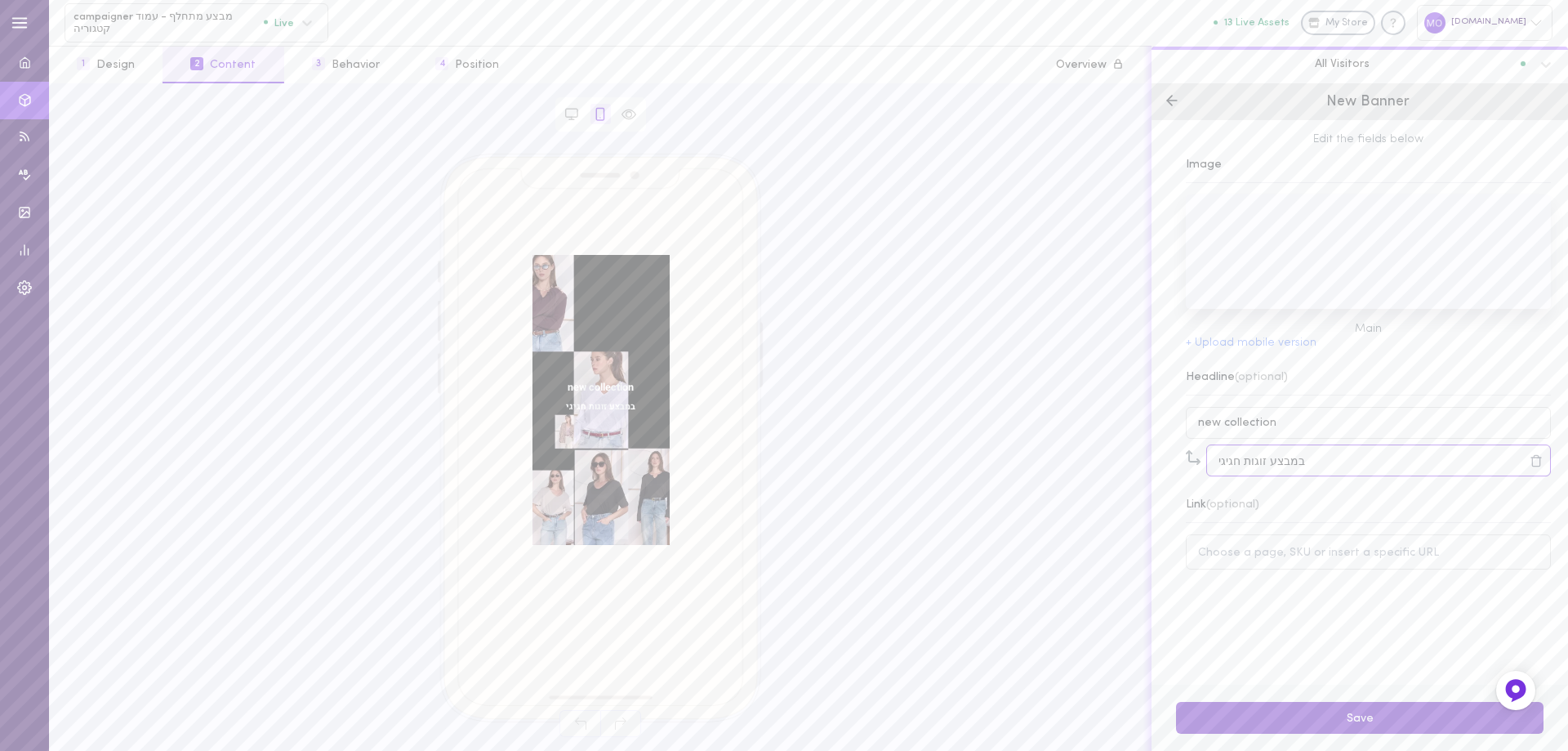
type input "במבצע זוגות חגיגי"
click at [1382, 720] on button "Save" at bounding box center [1360, 718] width 368 height 32
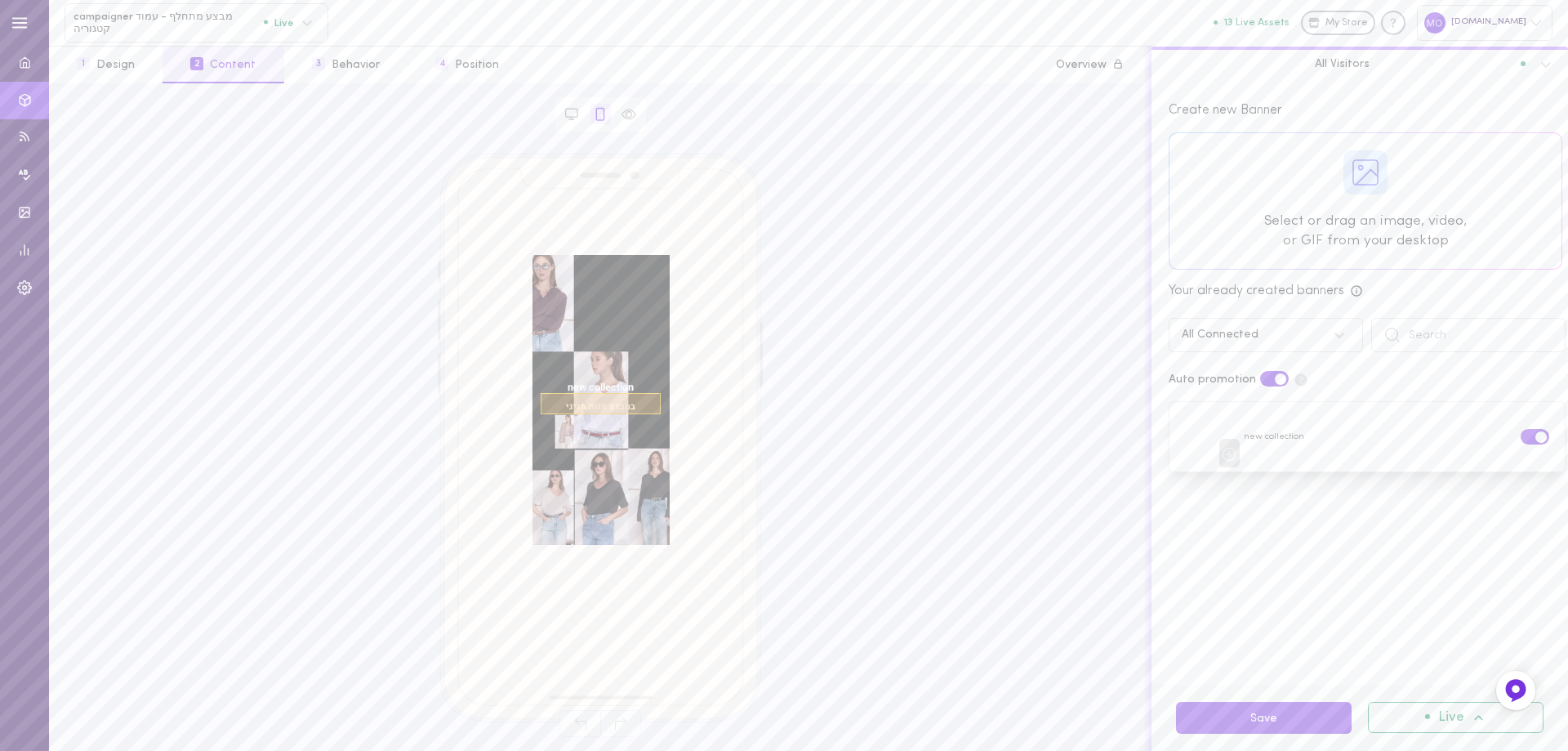
click at [597, 405] on span "במבצע זוגות חגיגי" at bounding box center [600, 404] width 120 height 22
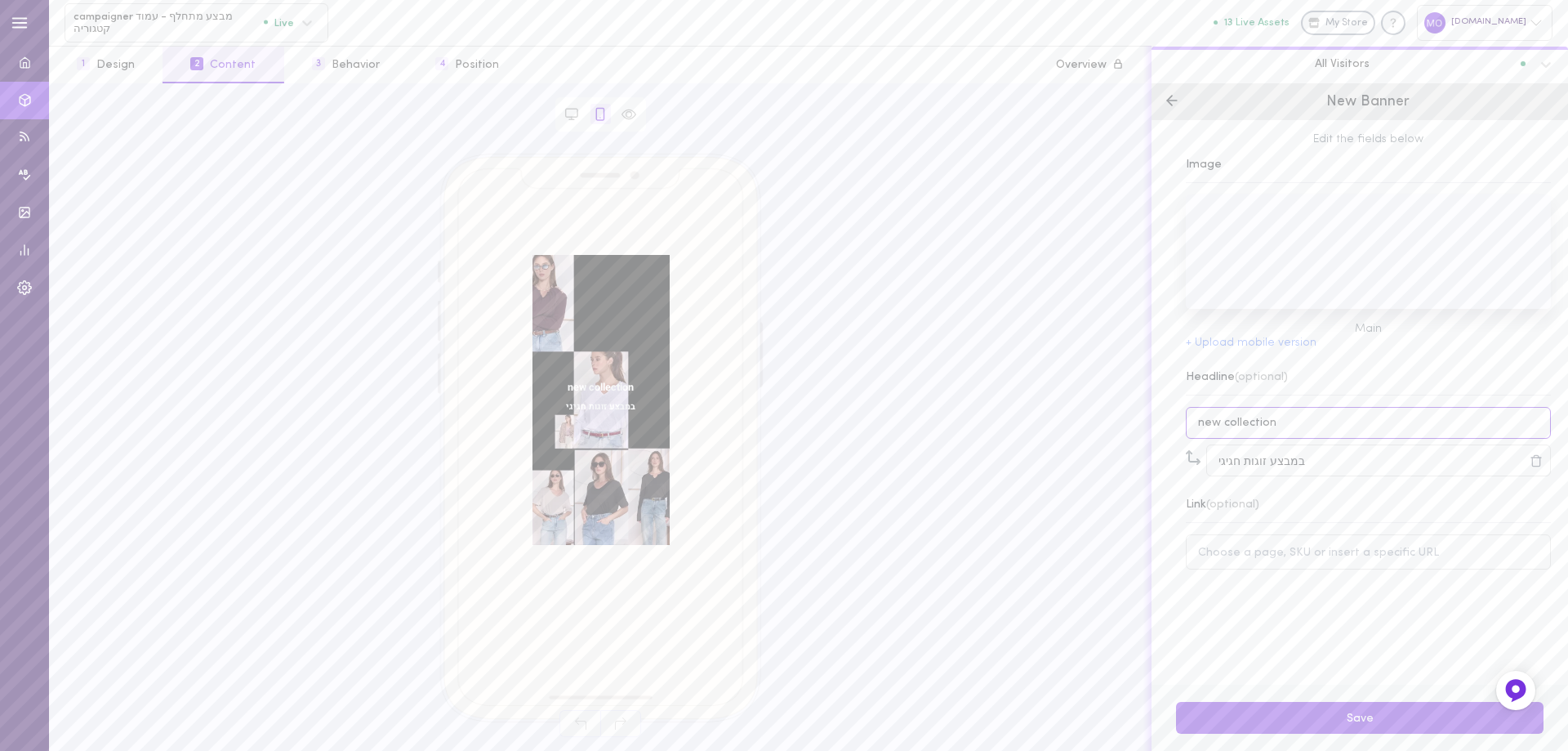
click at [1197, 421] on input "new collection" at bounding box center [1368, 422] width 365 height 32
click at [1221, 424] on input "New collection" at bounding box center [1368, 422] width 365 height 32
click at [1224, 422] on input "New collection" at bounding box center [1368, 422] width 365 height 32
click at [1225, 424] on input "New collection" at bounding box center [1368, 422] width 365 height 32
type input "New Collection"
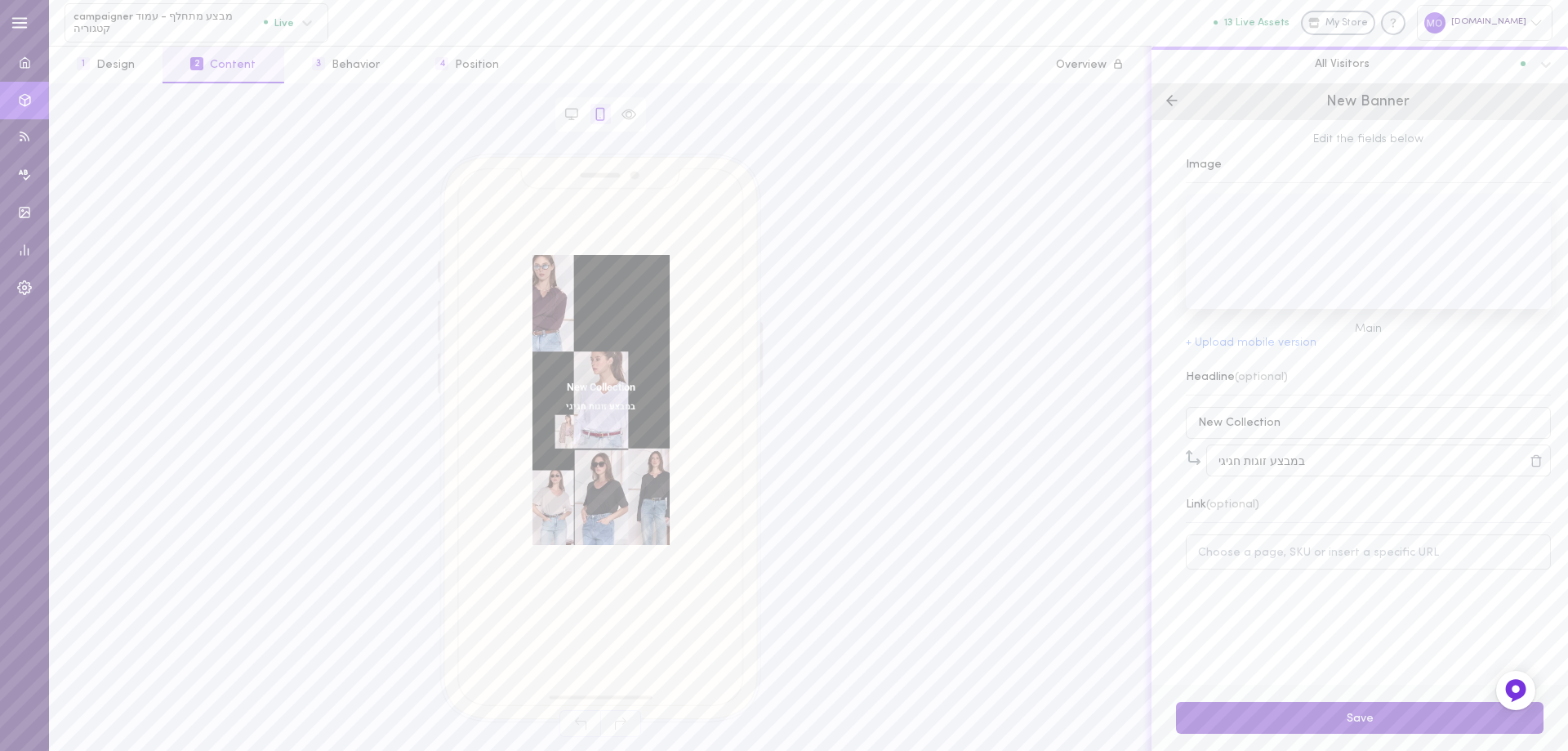
click at [1365, 723] on button "Save" at bounding box center [1360, 718] width 368 height 32
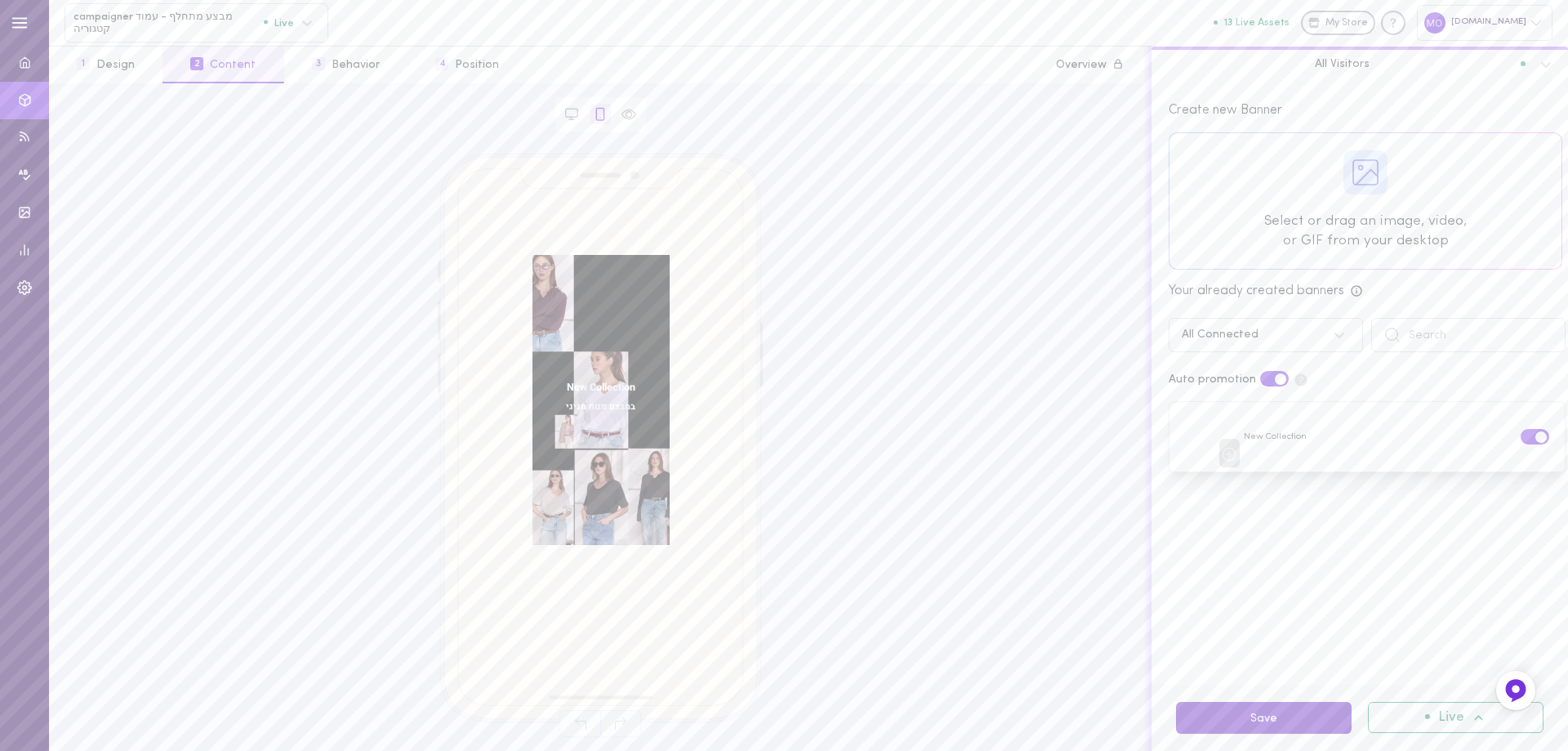
click at [1261, 709] on button "Save" at bounding box center [1264, 718] width 176 height 32
